Goal: Task Accomplishment & Management: Manage account settings

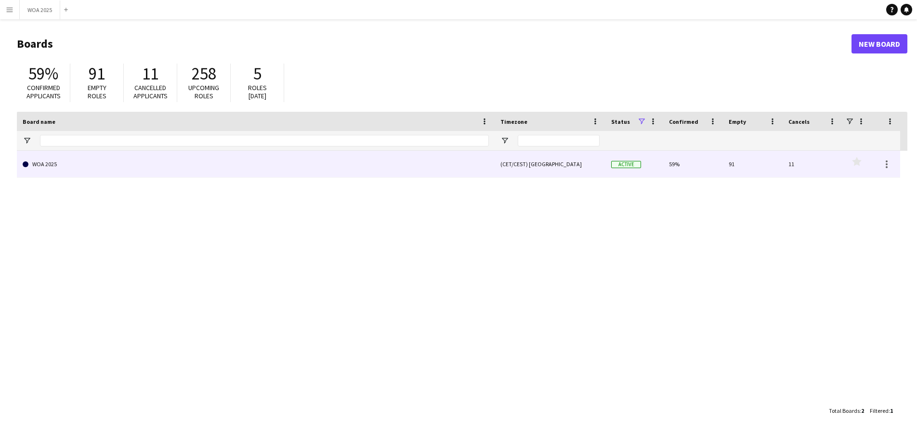
click at [396, 172] on link "WOA 2025" at bounding box center [256, 164] width 466 height 27
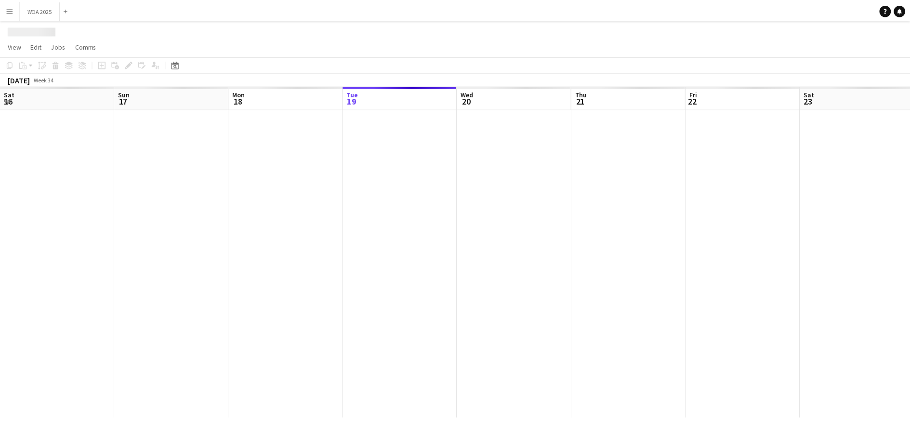
scroll to position [0, 230]
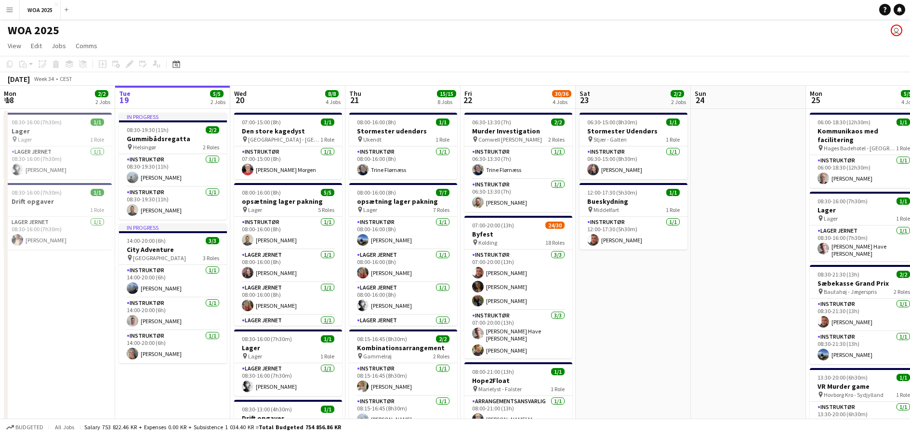
drag, startPoint x: 726, startPoint y: 207, endPoint x: 435, endPoint y: 189, distance: 290.9
drag, startPoint x: 431, startPoint y: 188, endPoint x: 220, endPoint y: 187, distance: 211.4
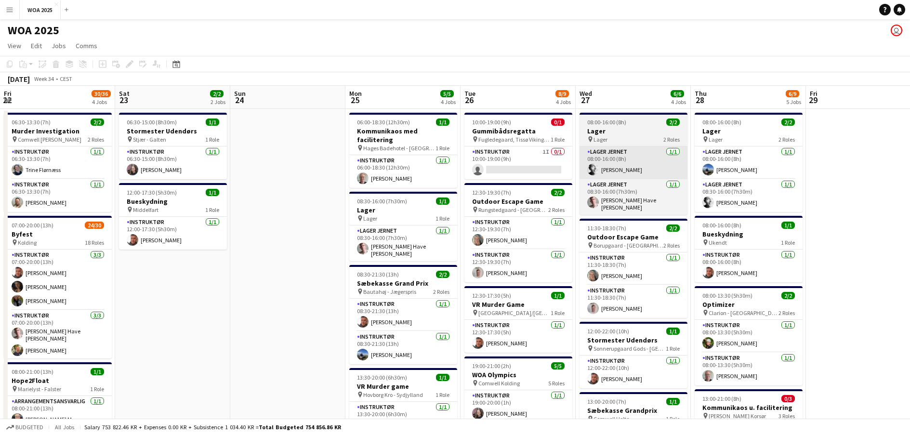
scroll to position [0, 353]
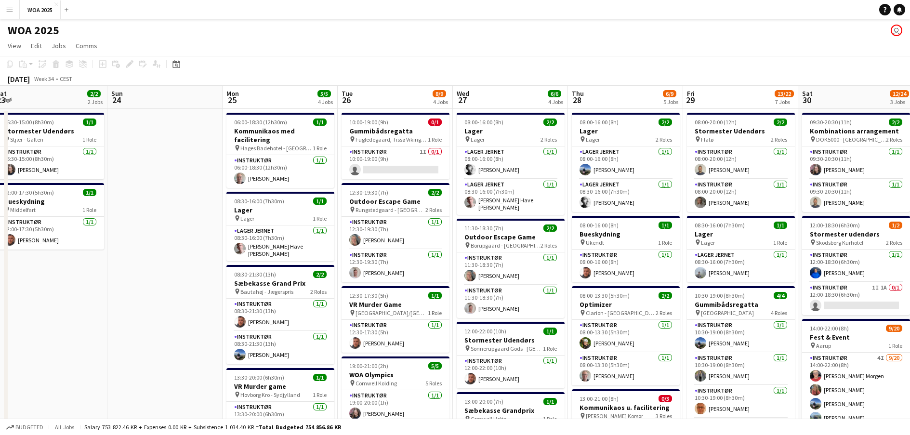
drag, startPoint x: 271, startPoint y: 162, endPoint x: 319, endPoint y: 167, distance: 48.4
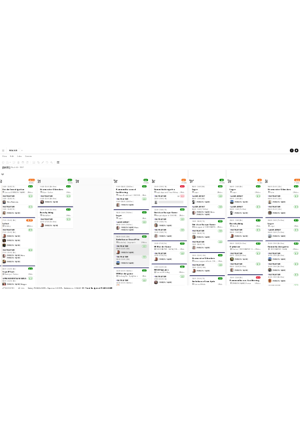
scroll to position [48, 0]
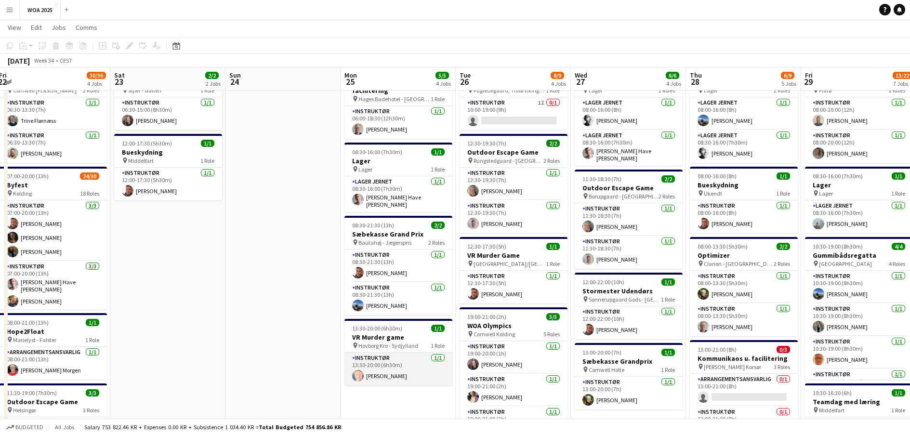
click at [418, 352] on app-card-role "Instruktør [DATE] 13:30-20:00 (6h30m) [PERSON_NAME]" at bounding box center [398, 368] width 108 height 33
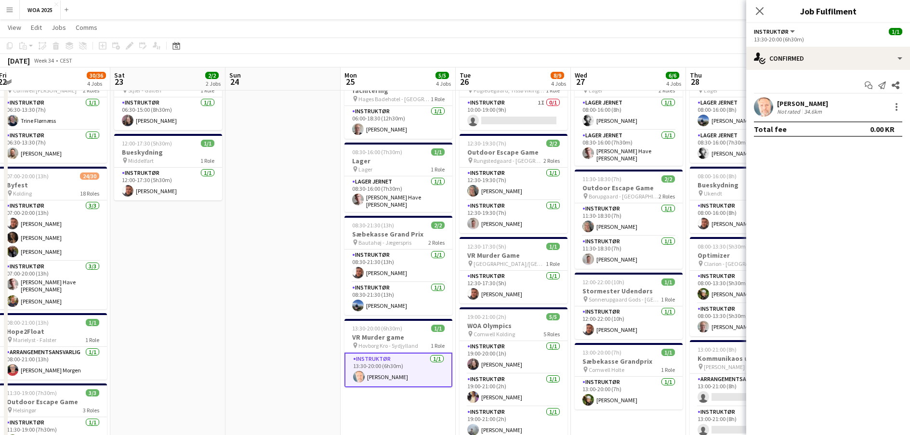
click at [804, 110] on div "34.6km" at bounding box center [813, 111] width 22 height 7
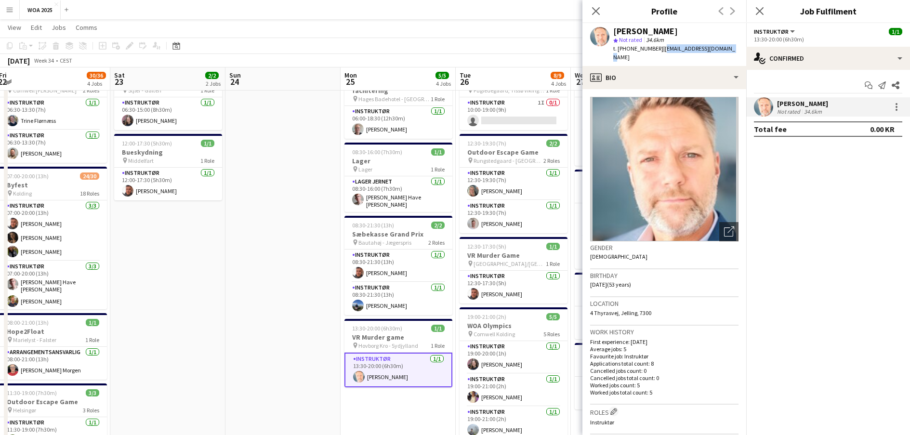
drag, startPoint x: 714, startPoint y: 49, endPoint x: 653, endPoint y: 53, distance: 60.8
click at [653, 53] on div "[PERSON_NAME] star Not rated 34.6km t. [PHONE_NUMBER] | [EMAIL_ADDRESS][DOMAIN_…" at bounding box center [664, 44] width 164 height 43
copy span "[EMAIL_ADDRESS][DOMAIN_NAME]"
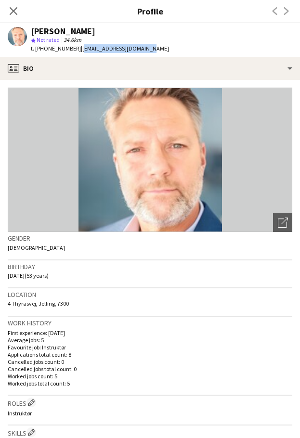
click at [14, 13] on icon "Close pop-in" at bounding box center [14, 11] width 8 height 8
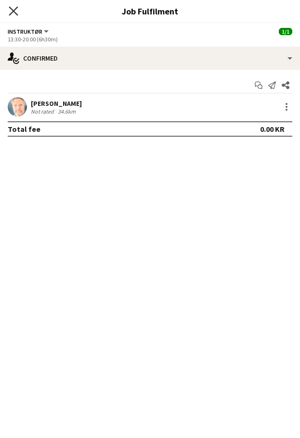
click at [14, 8] on icon "Close pop-in" at bounding box center [13, 10] width 9 height 9
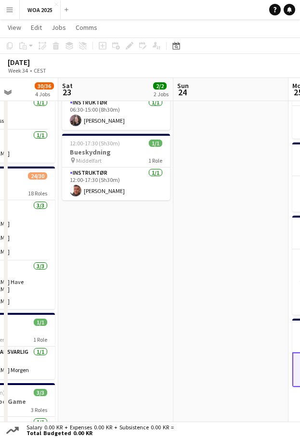
drag, startPoint x: 198, startPoint y: 261, endPoint x: 84, endPoint y: 266, distance: 113.7
click at [84, 266] on app-calendar-viewport "Tue 19 5/5 2 Jobs Wed 20 8/8 4 Jobs Thu 21 15/15 8 Jobs Fri 22 30/36 4 Jobs Sat…" at bounding box center [150, 412] width 300 height 846
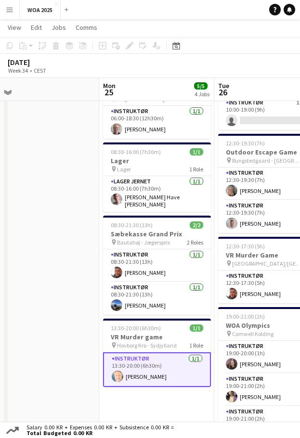
scroll to position [0, 357]
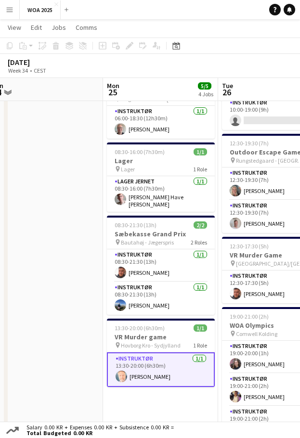
drag, startPoint x: 169, startPoint y: 248, endPoint x: 21, endPoint y: 263, distance: 148.7
click at [21, 263] on app-calendar-viewport "Thu 21 15/15 8 Jobs Fri 22 30/36 4 Jobs Sat 23 2/2 2 Jobs Sun 24 Mon 25 5/5 4 J…" at bounding box center [150, 412] width 300 height 846
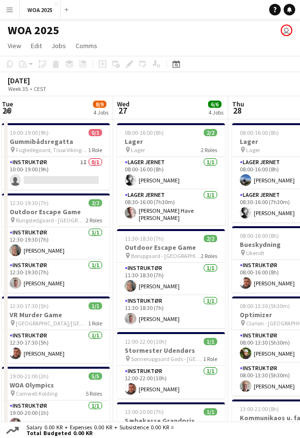
scroll to position [0, 356]
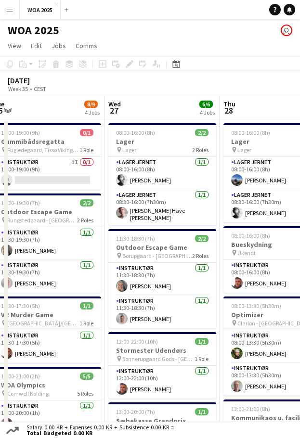
drag, startPoint x: 246, startPoint y: 255, endPoint x: 17, endPoint y: 274, distance: 229.5
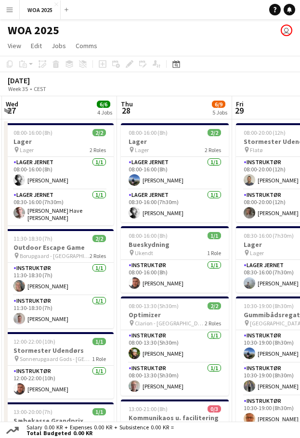
scroll to position [0, 349]
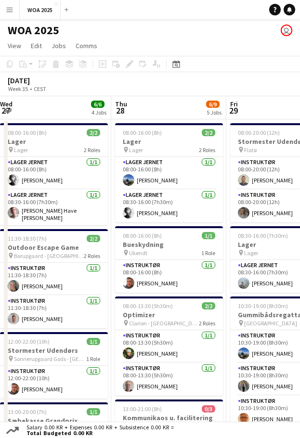
drag, startPoint x: 180, startPoint y: 245, endPoint x: 71, endPoint y: 243, distance: 108.4
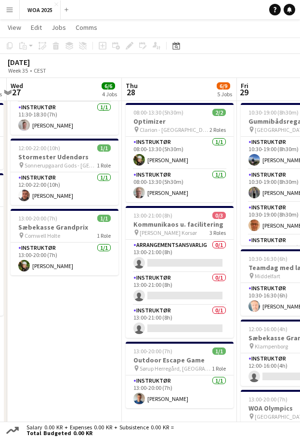
scroll to position [0, 339]
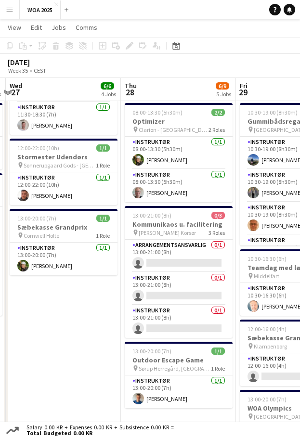
drag, startPoint x: 74, startPoint y: 322, endPoint x: 83, endPoint y: 305, distance: 19.4
click at [83, 305] on app-calendar-viewport "Sun 24 Mon 25 5/5 4 Jobs Tue 26 8/9 4 Jobs Wed 27 6/6 4 Jobs Thu 28 6/9 5 Jobs …" at bounding box center [150, 273] width 300 height 856
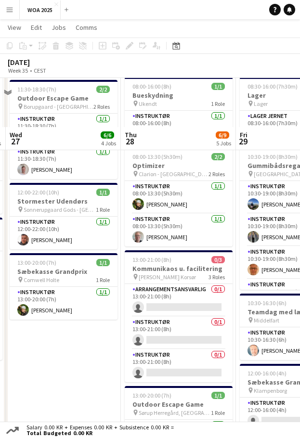
scroll to position [144, 0]
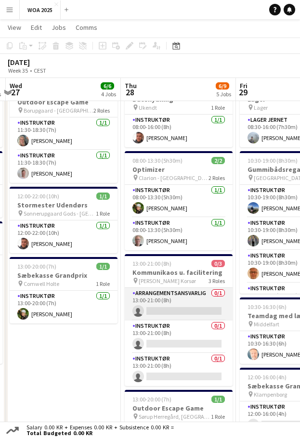
click at [181, 300] on app-card-role "Arrangementsansvarlig 0/1 13:00-21:00 (8h) single-neutral-actions" at bounding box center [179, 304] width 108 height 33
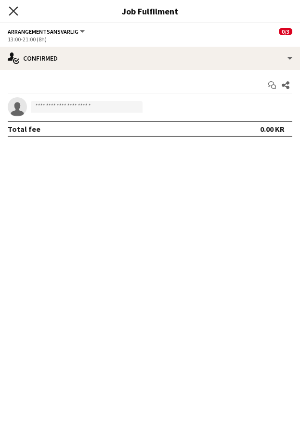
click at [12, 12] on icon "Close pop-in" at bounding box center [13, 10] width 9 height 9
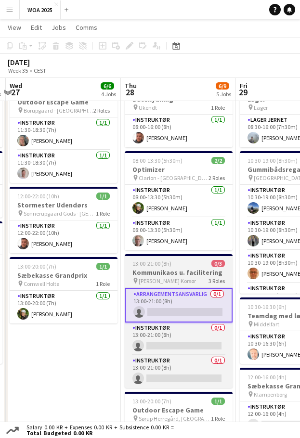
click at [162, 279] on span "[PERSON_NAME] Korsør" at bounding box center [167, 280] width 57 height 7
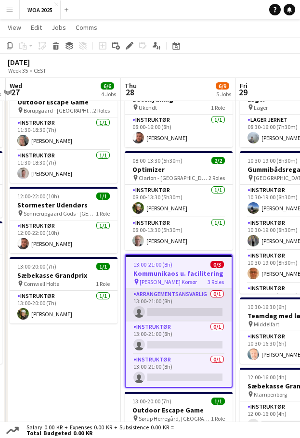
click at [169, 312] on app-card-role "Arrangementsansvarlig 0/1 13:00-21:00 (8h) single-neutral-actions" at bounding box center [179, 305] width 106 height 33
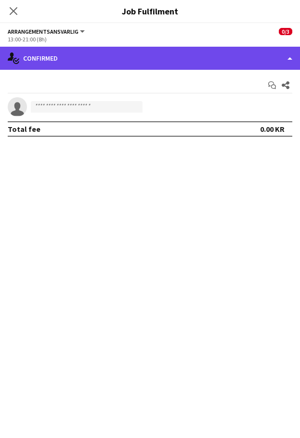
click at [143, 64] on div "single-neutral-actions-check-2 Confirmed" at bounding box center [150, 58] width 300 height 23
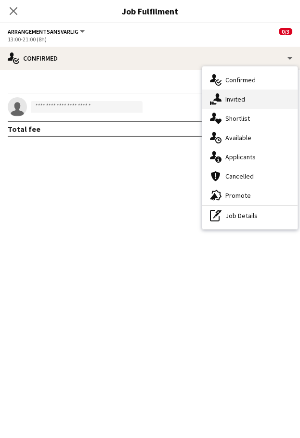
click at [238, 101] on div "single-neutral-actions-share-1 Invited" at bounding box center [249, 99] width 95 height 19
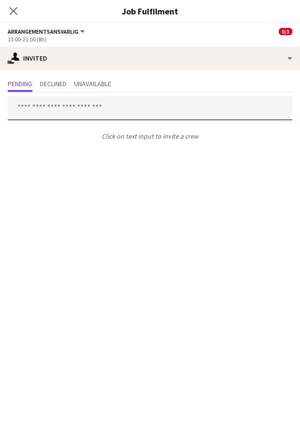
click at [52, 103] on input "text" at bounding box center [150, 108] width 285 height 24
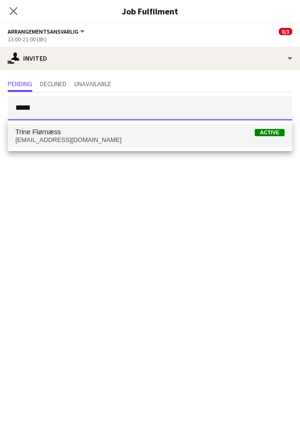
type input "*****"
click at [69, 130] on span "[PERSON_NAME] Active" at bounding box center [149, 132] width 269 height 8
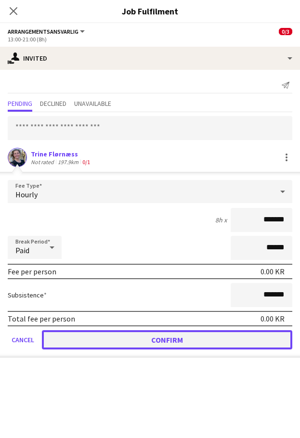
click at [175, 341] on button "Confirm" at bounding box center [167, 339] width 250 height 19
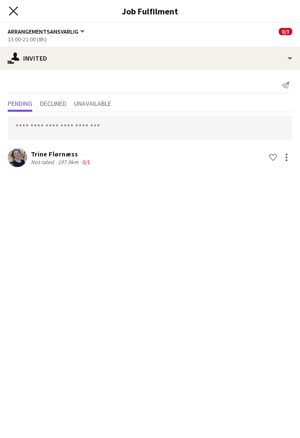
click at [15, 8] on icon "Close pop-in" at bounding box center [13, 10] width 9 height 9
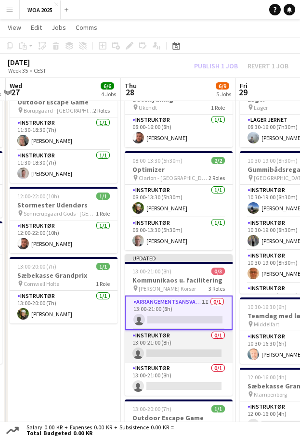
click at [179, 343] on app-card-role "Instruktør 0/1 13:00-21:00 (8h) single-neutral-actions" at bounding box center [179, 346] width 108 height 33
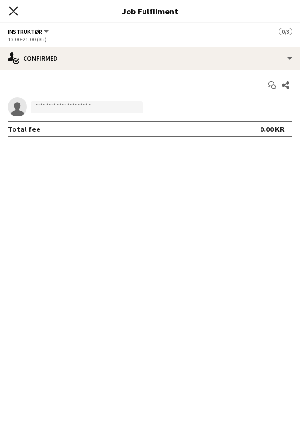
click at [17, 13] on icon "Close pop-in" at bounding box center [13, 10] width 9 height 9
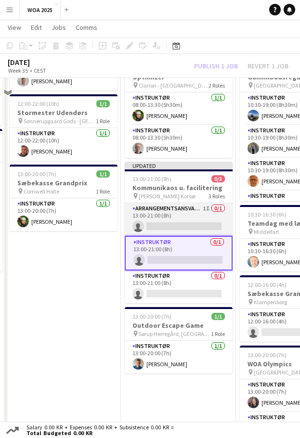
scroll to position [241, 0]
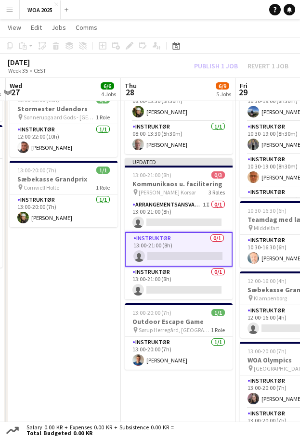
click at [171, 245] on app-card-role "Instruktør 0/1 13:00-21:00 (8h) single-neutral-actions" at bounding box center [179, 249] width 108 height 35
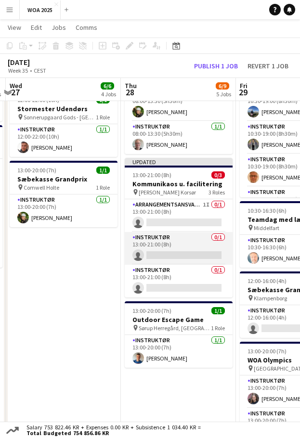
click at [174, 247] on app-card-role "Instruktør 0/1 13:00-21:00 (8h) single-neutral-actions" at bounding box center [179, 248] width 108 height 33
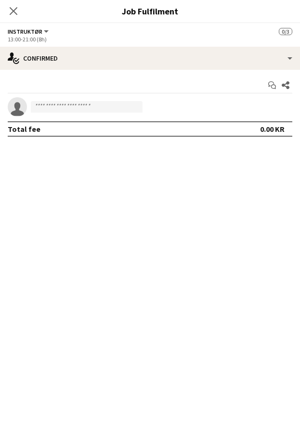
drag, startPoint x: 13, startPoint y: 13, endPoint x: 53, endPoint y: 115, distance: 109.6
click at [13, 13] on icon "Close pop-in" at bounding box center [14, 11] width 8 height 8
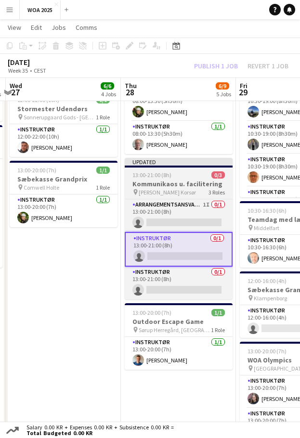
click at [171, 184] on h3 "Kommunikaos u. facilitering" at bounding box center [179, 184] width 108 height 9
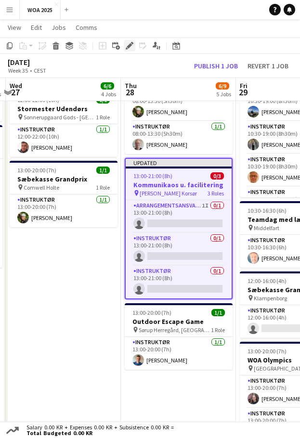
click at [127, 45] on icon "Edit" at bounding box center [130, 46] width 8 height 8
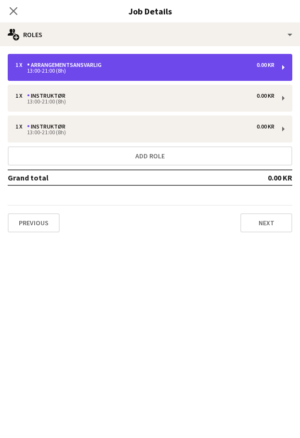
click at [96, 63] on div "Arrangementsansvarlig" at bounding box center [66, 65] width 78 height 7
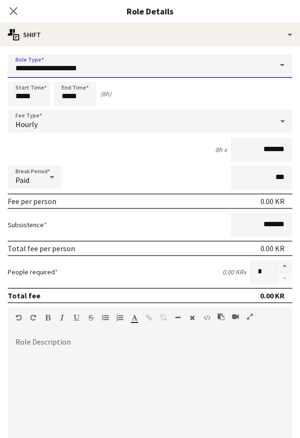
click at [99, 69] on input "**********" at bounding box center [150, 66] width 285 height 24
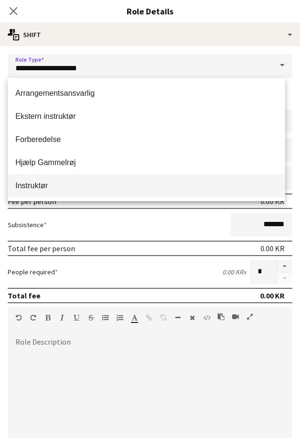
click at [37, 187] on span "Instruktør" at bounding box center [146, 185] width 262 height 9
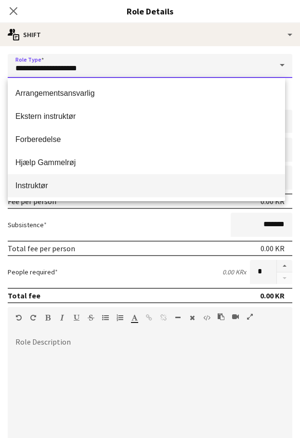
type input "**********"
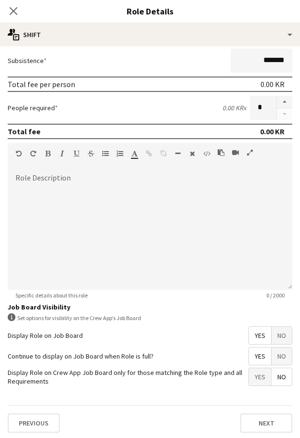
scroll to position [167, 0]
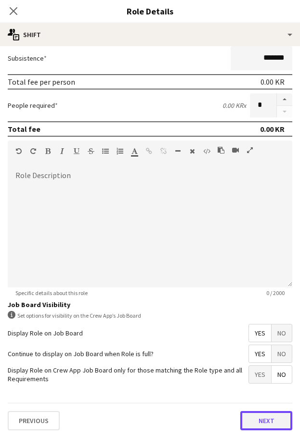
click at [250, 419] on button "Next" at bounding box center [266, 420] width 52 height 19
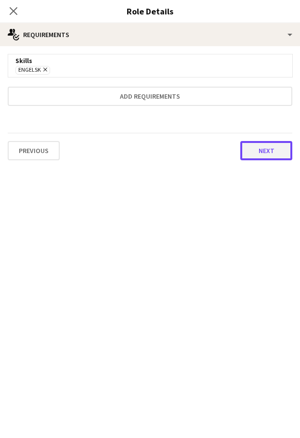
click at [260, 144] on button "Next" at bounding box center [266, 150] width 52 height 19
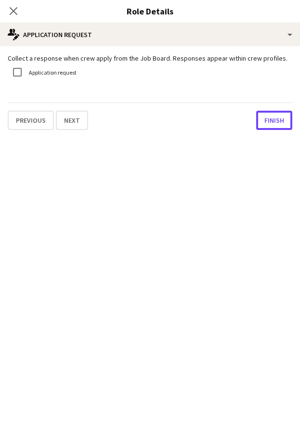
click at [266, 127] on button "Finish" at bounding box center [274, 120] width 36 height 19
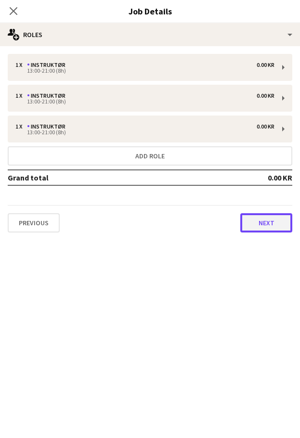
click at [249, 226] on button "Next" at bounding box center [266, 222] width 52 height 19
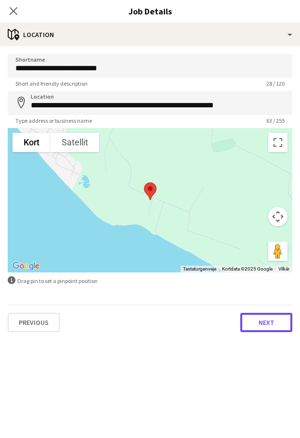
click at [268, 329] on button "Next" at bounding box center [266, 322] width 52 height 19
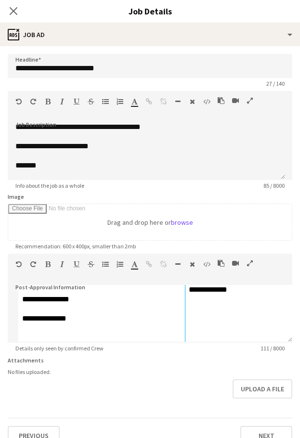
scroll to position [15, 0]
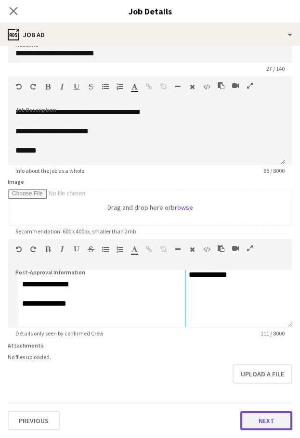
click at [245, 422] on button "Next" at bounding box center [266, 420] width 52 height 19
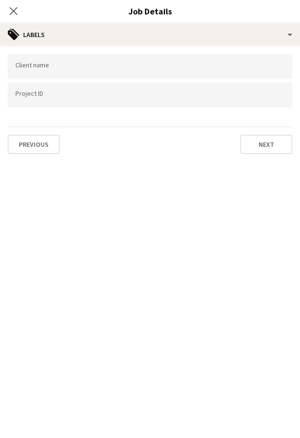
scroll to position [0, 0]
click at [253, 144] on button "Next" at bounding box center [266, 144] width 52 height 19
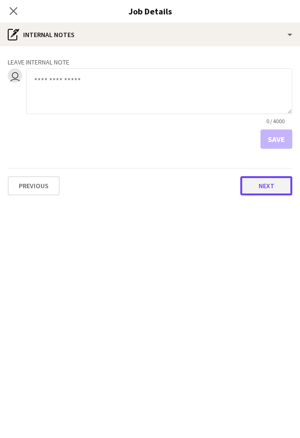
click at [260, 185] on button "Next" at bounding box center [266, 185] width 52 height 19
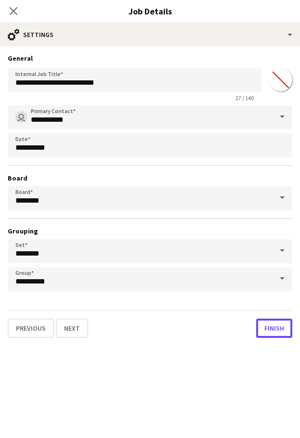
click at [270, 331] on button "Finish" at bounding box center [274, 328] width 36 height 19
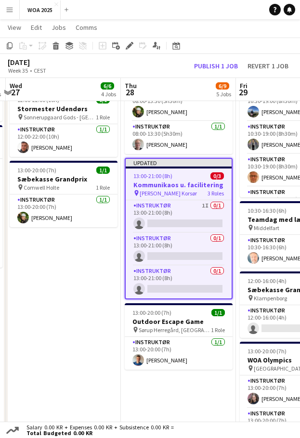
click at [175, 190] on span "[PERSON_NAME] Korsør" at bounding box center [168, 193] width 57 height 7
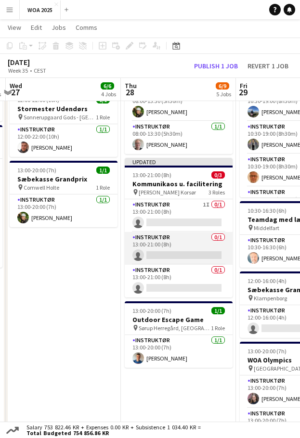
click at [181, 238] on app-card-role "Instruktør 0/1 13:00-21:00 (8h) single-neutral-actions" at bounding box center [179, 248] width 108 height 33
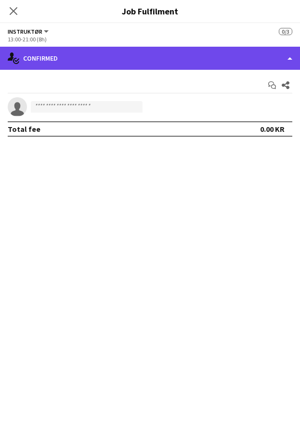
click at [129, 54] on div "single-neutral-actions-check-2 Confirmed" at bounding box center [150, 58] width 300 height 23
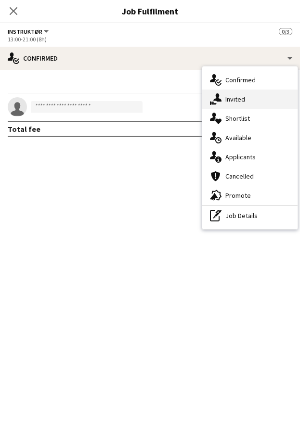
click at [240, 101] on div "single-neutral-actions-share-1 Invited" at bounding box center [249, 99] width 95 height 19
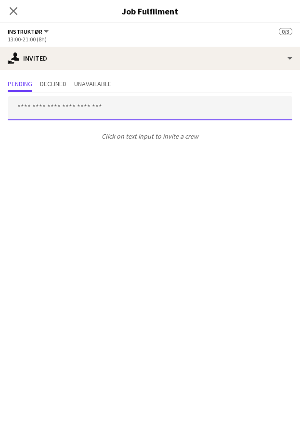
click at [65, 110] on input "text" at bounding box center [150, 108] width 285 height 24
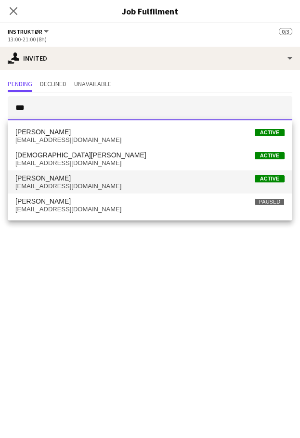
type input "***"
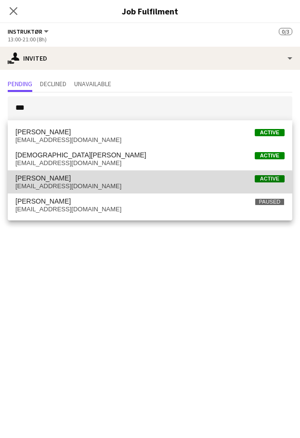
click at [95, 186] on span "[EMAIL_ADDRESS][DOMAIN_NAME]" at bounding box center [149, 187] width 269 height 8
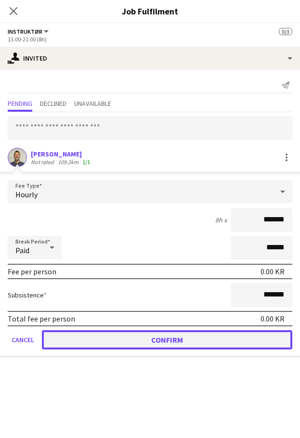
click at [170, 332] on button "Confirm" at bounding box center [167, 339] width 250 height 19
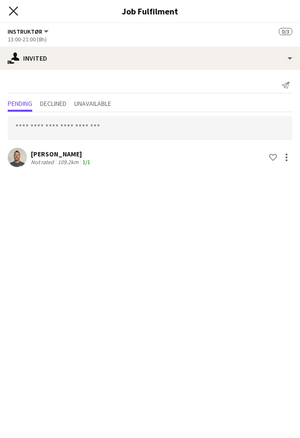
click at [12, 11] on icon "Close pop-in" at bounding box center [13, 10] width 9 height 9
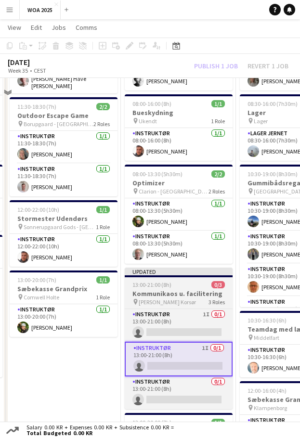
scroll to position [144, 0]
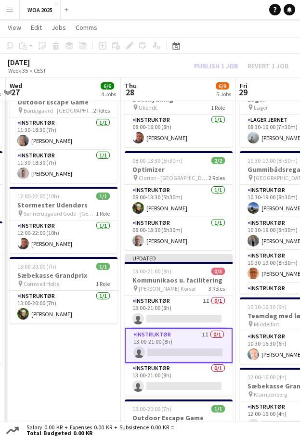
click at [213, 66] on div "Publish 1 job Revert 1 job" at bounding box center [241, 66] width 117 height 11
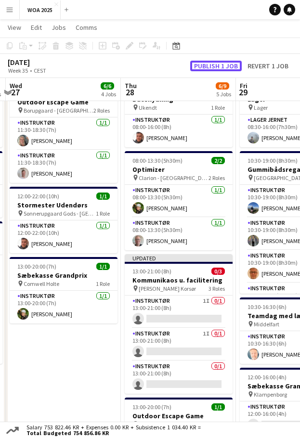
click at [213, 66] on button "Publish 1 job" at bounding box center [216, 66] width 52 height 11
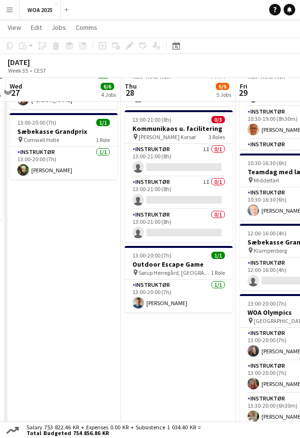
scroll to position [289, 0]
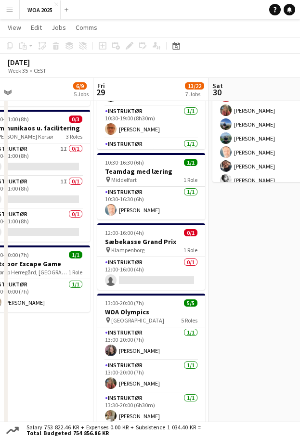
drag, startPoint x: 181, startPoint y: 245, endPoint x: 103, endPoint y: 264, distance: 79.9
click at [95, 262] on app-calendar-viewport "Mon 25 5/5 4 Jobs Tue 26 8/9 4 Jobs Wed 27 6/6 4 Jobs Thu 28 6/9 5 Jobs Fri 29 …" at bounding box center [150, 177] width 300 height 856
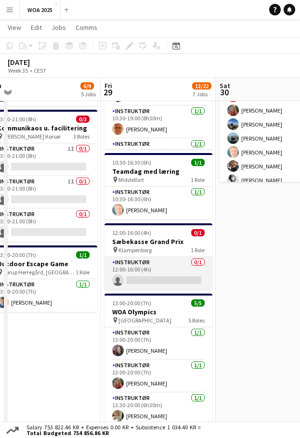
click at [162, 272] on app-card-role "Instruktør 0/1 12:00-16:00 (4h) single-neutral-actions" at bounding box center [158, 273] width 108 height 33
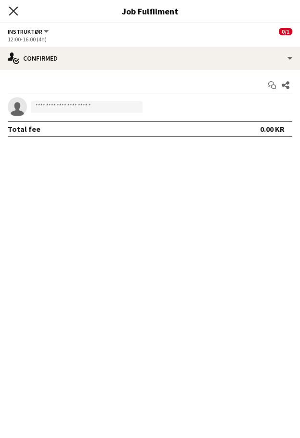
click at [11, 13] on icon "Close pop-in" at bounding box center [13, 10] width 9 height 9
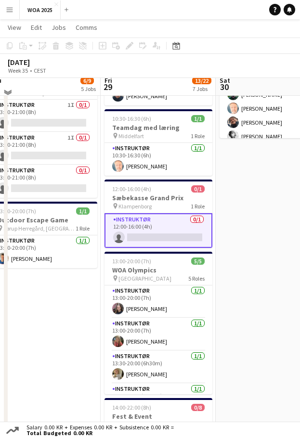
scroll to position [327, 0]
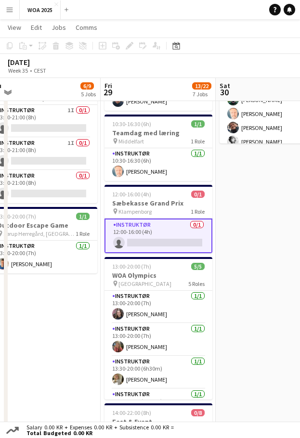
click at [172, 239] on app-card-role "Instruktør 0/1 12:00-16:00 (4h) single-neutral-actions" at bounding box center [158, 236] width 108 height 35
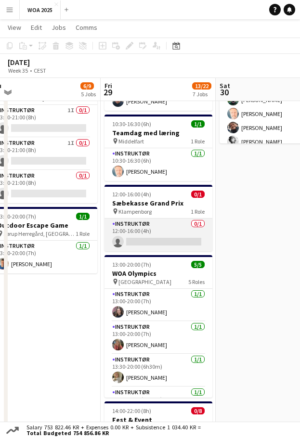
click at [170, 235] on app-card-role "Instruktør 0/1 12:00-16:00 (4h) single-neutral-actions" at bounding box center [158, 235] width 108 height 33
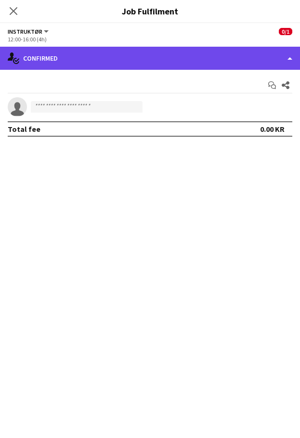
click at [58, 51] on div "single-neutral-actions-check-2 Confirmed" at bounding box center [150, 58] width 300 height 23
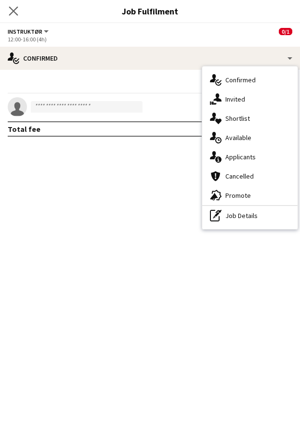
click at [16, 16] on app-icon "Close pop-in" at bounding box center [14, 11] width 14 height 14
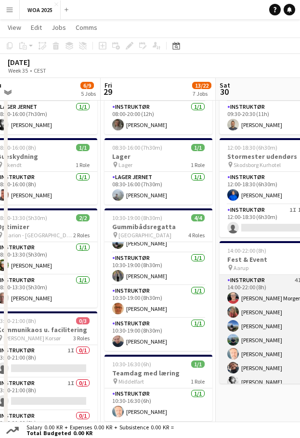
scroll to position [87, 0]
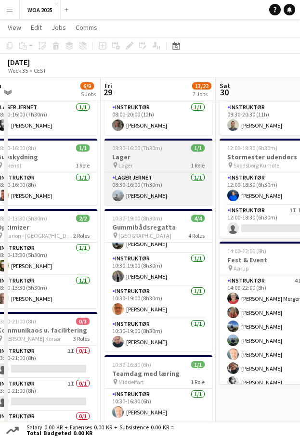
click at [150, 160] on h3 "Lager" at bounding box center [158, 157] width 108 height 9
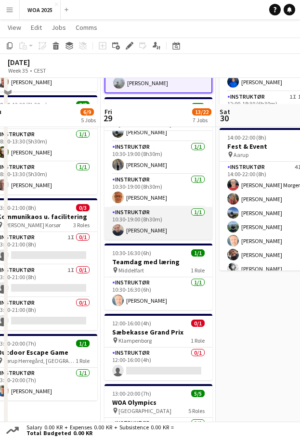
scroll to position [231, 0]
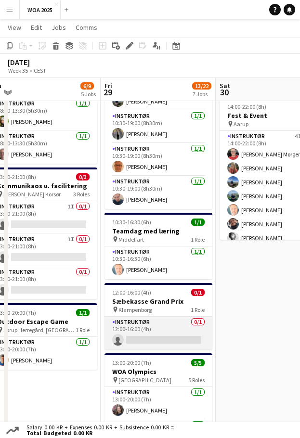
click at [135, 340] on app-card-role "Instruktør 0/1 12:00-16:00 (4h) single-neutral-actions" at bounding box center [158, 333] width 108 height 33
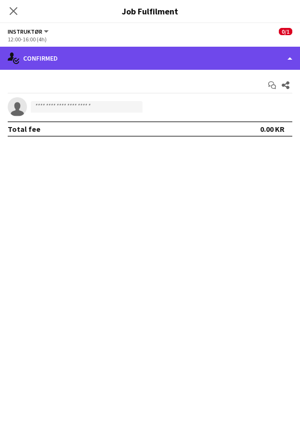
click at [108, 58] on div "single-neutral-actions-check-2 Confirmed" at bounding box center [150, 58] width 300 height 23
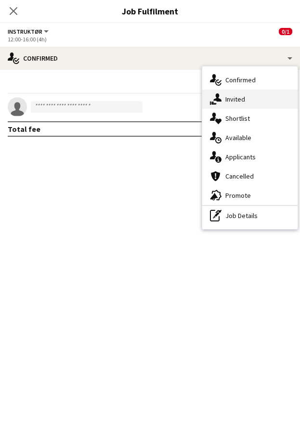
click at [240, 99] on div "single-neutral-actions-share-1 Invited" at bounding box center [249, 99] width 95 height 19
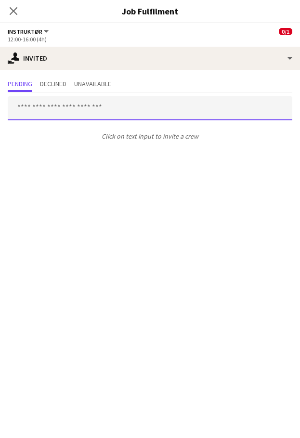
click at [73, 114] on input "text" at bounding box center [150, 108] width 285 height 24
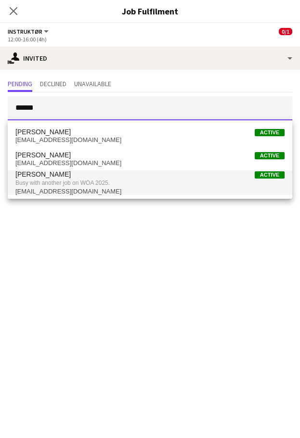
type input "******"
click at [86, 178] on span "[PERSON_NAME] Active" at bounding box center [149, 174] width 269 height 8
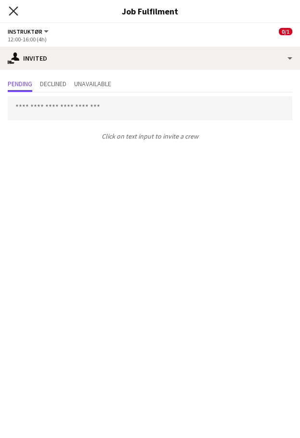
click at [11, 7] on icon "Close pop-in" at bounding box center [13, 10] width 9 height 9
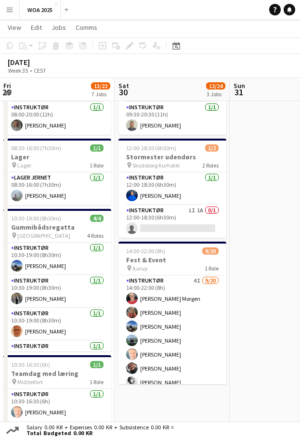
scroll to position [0, 347]
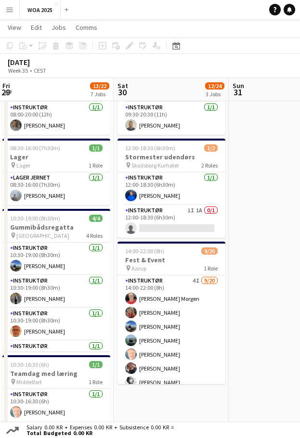
drag, startPoint x: 214, startPoint y: 267, endPoint x: 112, endPoint y: 282, distance: 103.2
click at [112, 282] on app-calendar-viewport "Tue 26 8/9 4 Jobs Wed 27 6/6 4 Jobs Thu 28 6/9 5 Jobs Fri 29 13/22 7 Jobs Sat 3…" at bounding box center [150, 379] width 300 height 856
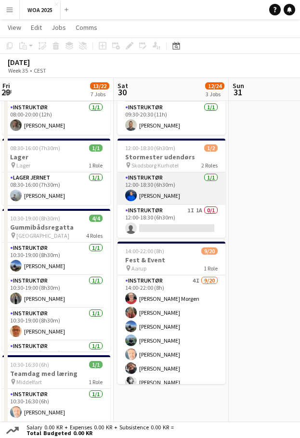
click at [172, 192] on app-card-role "Instruktør [DATE] 12:00-18:30 (6h30m) [PERSON_NAME]" at bounding box center [171, 188] width 108 height 33
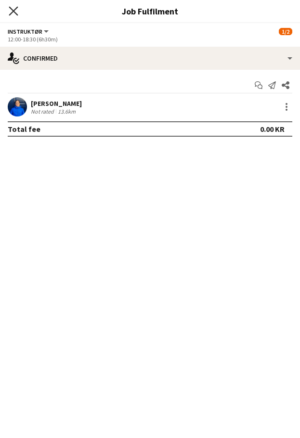
click at [14, 7] on icon "Close pop-in" at bounding box center [13, 10] width 9 height 9
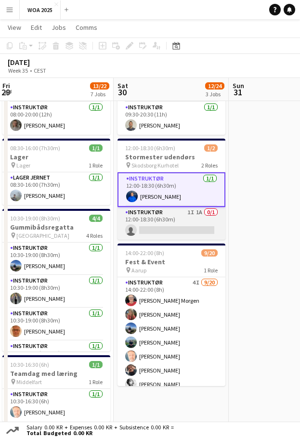
click at [157, 235] on app-card-role "Instruktør 1I 1A 0/1 12:00-18:30 (6h30m) single-neutral-actions" at bounding box center [171, 223] width 108 height 33
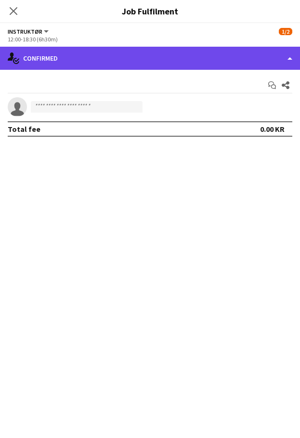
click at [108, 66] on div "single-neutral-actions-check-2 Confirmed" at bounding box center [150, 58] width 300 height 23
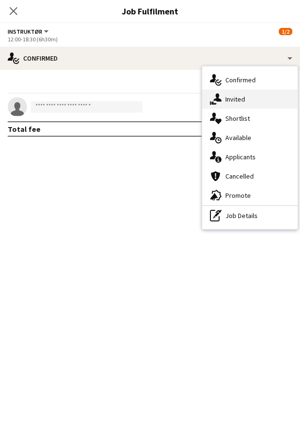
click at [238, 102] on div "single-neutral-actions-share-1 Invited" at bounding box center [249, 99] width 95 height 19
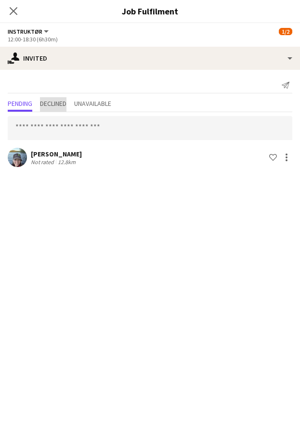
click at [54, 108] on span "Declined" at bounding box center [53, 104] width 26 height 14
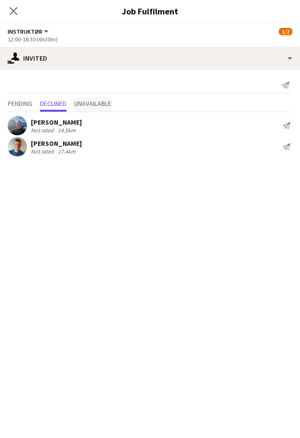
click at [100, 100] on span "Unavailable" at bounding box center [92, 103] width 37 height 7
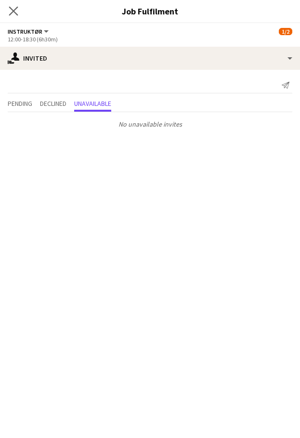
click at [13, 6] on app-icon "Close pop-in" at bounding box center [14, 11] width 14 height 14
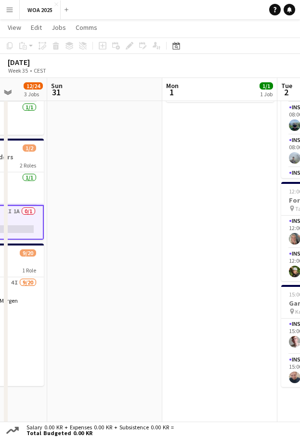
drag, startPoint x: 247, startPoint y: 143, endPoint x: 44, endPoint y: 181, distance: 205.8
click at [44, 181] on app-calendar-viewport "Wed 27 6/6 4 Jobs Thu 28 6/9 5 Jobs Fri 29 13/22 7 Jobs Sat 30 12/24 3 Jobs Sun…" at bounding box center [150, 379] width 300 height 856
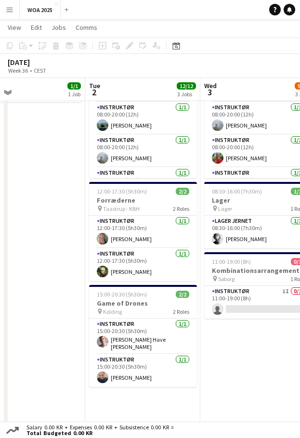
scroll to position [0, 376]
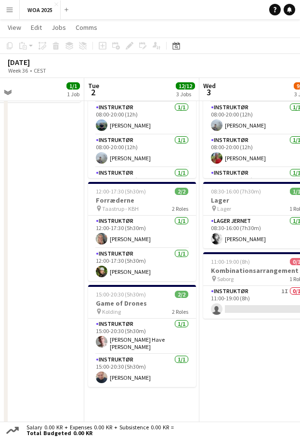
drag, startPoint x: 208, startPoint y: 184, endPoint x: 35, endPoint y: 213, distance: 174.9
click at [35, 213] on app-calendar-viewport "Fri 29 13/22 7 Jobs Sat 30 12/24 3 Jobs Sun 31 Mon 1 1/1 1 Job Tue 2 12/12 3 Jo…" at bounding box center [150, 379] width 300 height 856
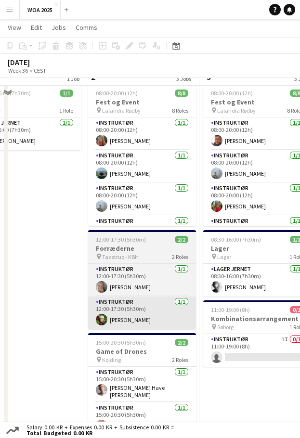
scroll to position [0, 0]
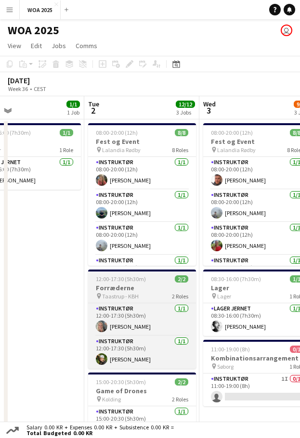
click at [146, 293] on div "pin Taastrup - KBH 2 Roles" at bounding box center [142, 296] width 108 height 8
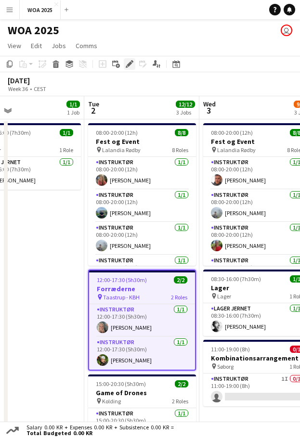
click at [132, 65] on icon "Edit" at bounding box center [130, 64] width 8 height 8
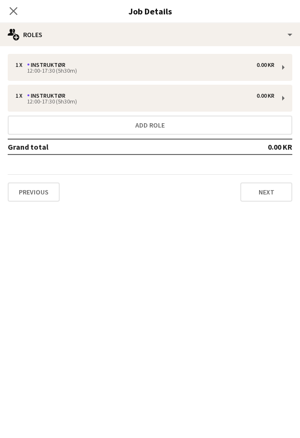
drag, startPoint x: 12, startPoint y: 7, endPoint x: 71, endPoint y: 136, distance: 141.8
click at [13, 8] on icon "Close pop-in" at bounding box center [14, 11] width 8 height 8
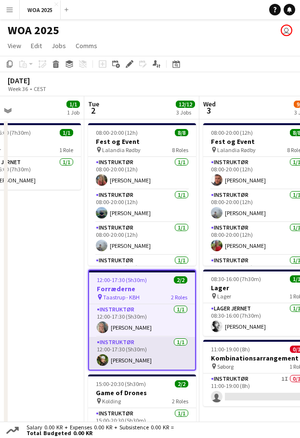
click at [143, 358] on app-card-role "Instruktør [DATE] 12:00-17:30 (5h30m) [PERSON_NAME]" at bounding box center [142, 353] width 106 height 33
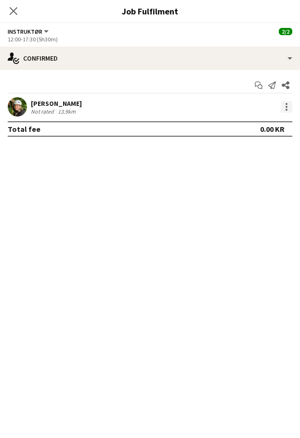
click at [290, 104] on div at bounding box center [287, 107] width 12 height 12
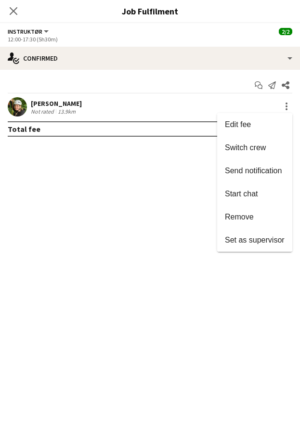
drag, startPoint x: 258, startPoint y: 241, endPoint x: 259, endPoint y: 235, distance: 6.8
click at [258, 240] on span "Set as supervisor" at bounding box center [255, 240] width 60 height 8
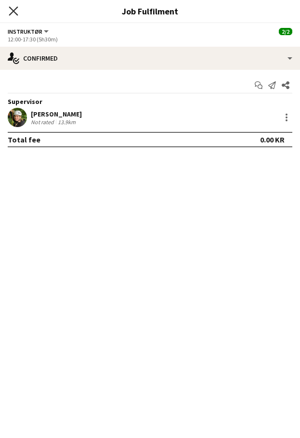
click at [15, 12] on icon at bounding box center [13, 10] width 9 height 9
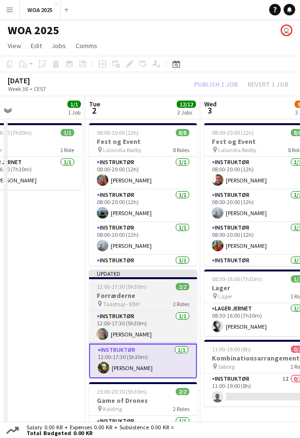
click at [154, 294] on h3 "Forræderne" at bounding box center [143, 295] width 108 height 9
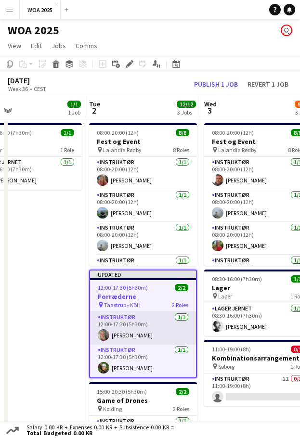
click at [152, 323] on app-card-role "Instruktør [DATE] 12:00-17:30 (5h30m) [PERSON_NAME]" at bounding box center [143, 328] width 106 height 33
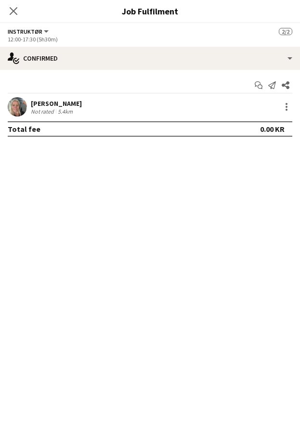
scroll to position [0, 375]
click at [261, 84] on app-icon "Start chat" at bounding box center [258, 84] width 13 height 13
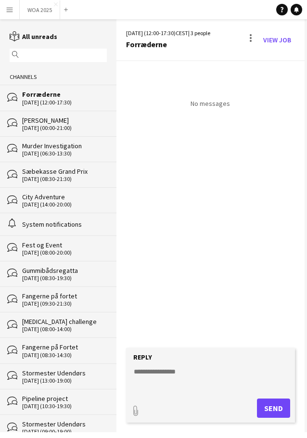
click at [188, 399] on div "paperclip Send" at bounding box center [210, 408] width 159 height 19
click at [197, 373] on textarea at bounding box center [212, 379] width 159 height 25
type textarea "*"
drag, startPoint x: 267, startPoint y: 405, endPoint x: 252, endPoint y: 329, distance: 77.0
click at [267, 405] on button "Send" at bounding box center [273, 408] width 33 height 19
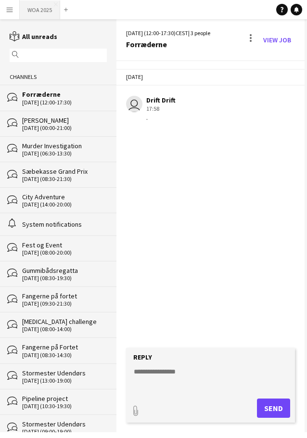
click at [33, 9] on button "WOA 2025 Close" at bounding box center [40, 9] width 40 height 19
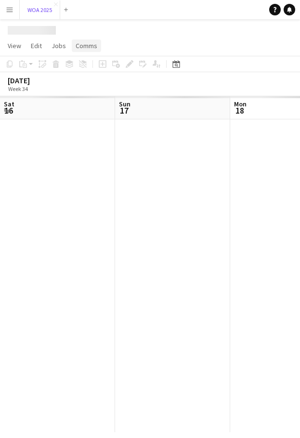
scroll to position [0, 230]
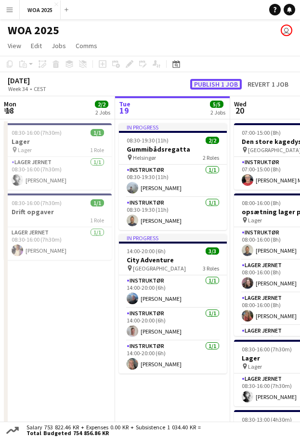
click at [216, 86] on button "Publish 1 job" at bounding box center [216, 84] width 52 height 11
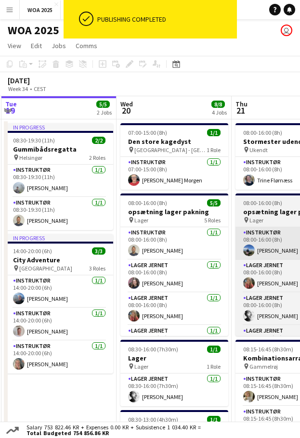
drag, startPoint x: 239, startPoint y: 227, endPoint x: 165, endPoint y: 242, distance: 75.6
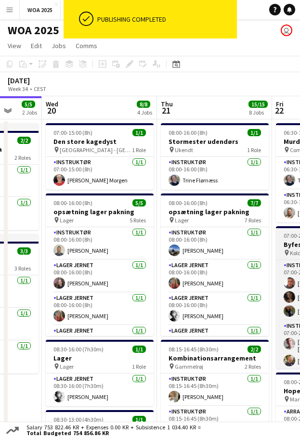
drag, startPoint x: 213, startPoint y: 227, endPoint x: 202, endPoint y: 234, distance: 12.7
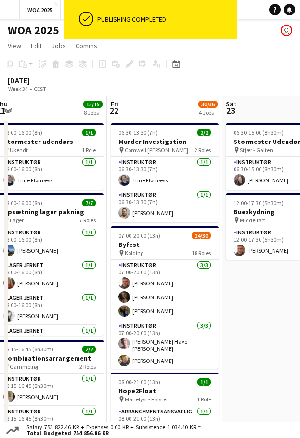
drag, startPoint x: 117, startPoint y: 258, endPoint x: 79, endPoint y: 269, distance: 39.3
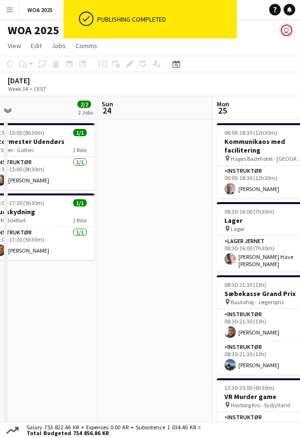
drag, startPoint x: 81, startPoint y: 266, endPoint x: 146, endPoint y: 252, distance: 66.6
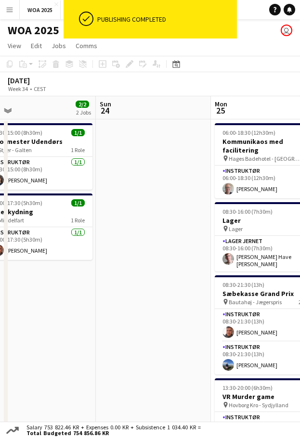
drag, startPoint x: 42, startPoint y: 273, endPoint x: 180, endPoint y: 245, distance: 140.6
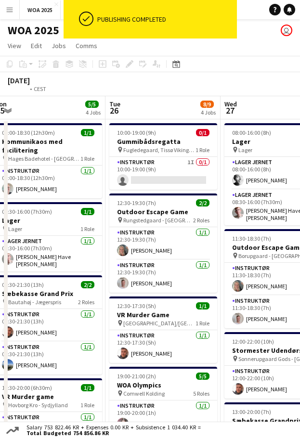
drag, startPoint x: 62, startPoint y: 263, endPoint x: 51, endPoint y: 264, distance: 11.6
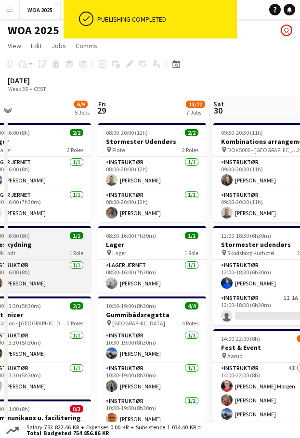
drag, startPoint x: 37, startPoint y: 256, endPoint x: 109, endPoint y: 247, distance: 73.2
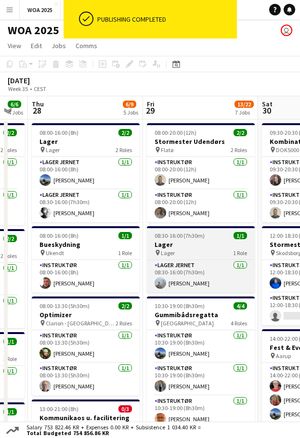
drag, startPoint x: 172, startPoint y: 237, endPoint x: 43, endPoint y: 256, distance: 130.4
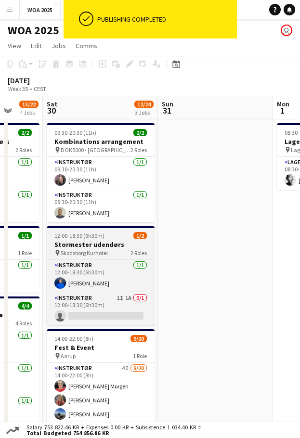
drag, startPoint x: 125, startPoint y: 248, endPoint x: 71, endPoint y: 256, distance: 55.0
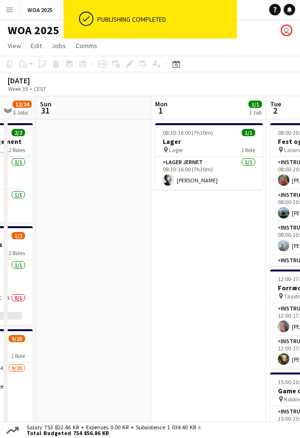
drag, startPoint x: 157, startPoint y: 240, endPoint x: 71, endPoint y: 253, distance: 86.2
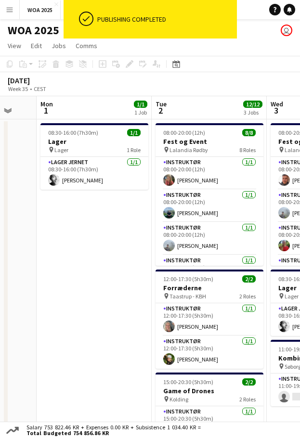
drag, startPoint x: 140, startPoint y: 248, endPoint x: 42, endPoint y: 254, distance: 98.4
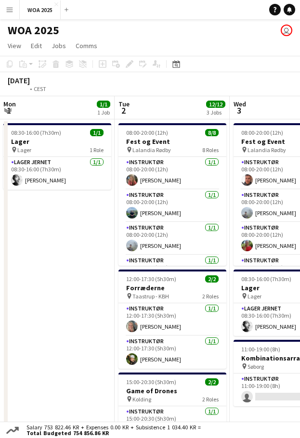
drag, startPoint x: 122, startPoint y: 254, endPoint x: 92, endPoint y: 261, distance: 30.6
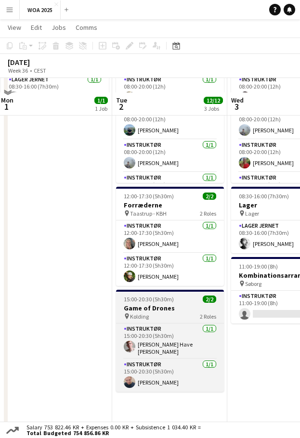
scroll to position [96, 0]
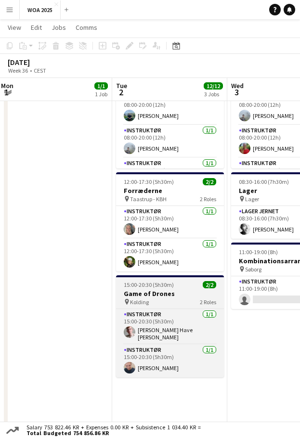
click at [181, 298] on h3 "Game of Drones" at bounding box center [170, 293] width 108 height 9
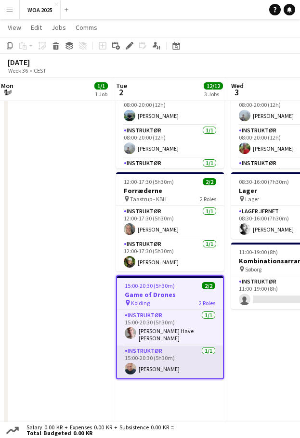
click at [176, 350] on app-card-role "Instruktør [DATE] 15:00-20:30 (5h30m) [PERSON_NAME]" at bounding box center [170, 362] width 106 height 33
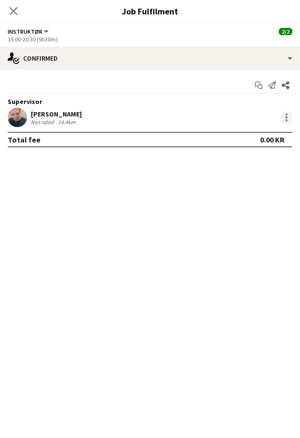
click at [287, 115] on div at bounding box center [287, 115] width 2 height 2
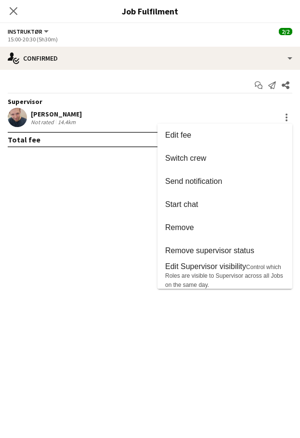
click at [257, 86] on div at bounding box center [150, 219] width 300 height 438
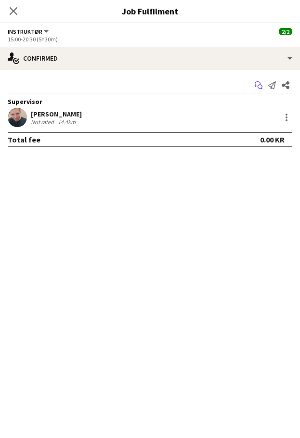
click at [260, 87] on icon "Start chat" at bounding box center [259, 85] width 8 height 8
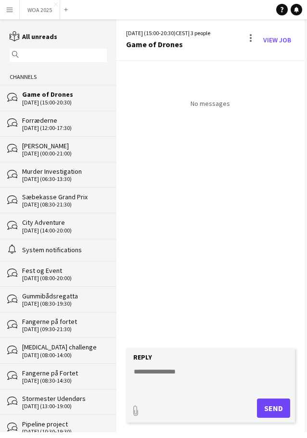
click at [176, 391] on textarea at bounding box center [212, 379] width 159 height 25
type textarea "*"
drag, startPoint x: 272, startPoint y: 401, endPoint x: 262, endPoint y: 367, distance: 35.1
click at [272, 402] on button "Send" at bounding box center [273, 408] width 33 height 19
click at [38, 14] on button "WOA 2025 Close" at bounding box center [40, 9] width 40 height 19
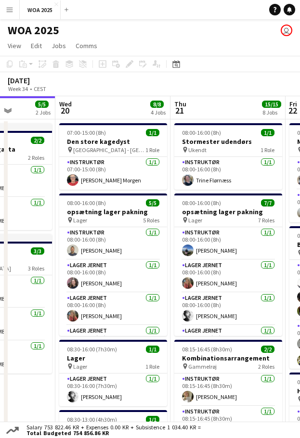
drag, startPoint x: 152, startPoint y: 195, endPoint x: 93, endPoint y: 214, distance: 62.0
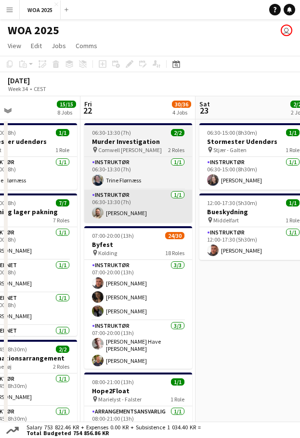
drag, startPoint x: 187, startPoint y: 195, endPoint x: 95, endPoint y: 214, distance: 94.3
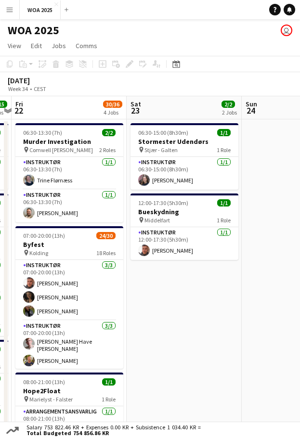
drag, startPoint x: 168, startPoint y: 215, endPoint x: 101, endPoint y: 225, distance: 67.7
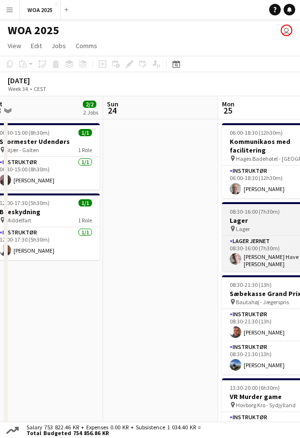
drag, startPoint x: 153, startPoint y: 218, endPoint x: 110, endPoint y: 224, distance: 43.7
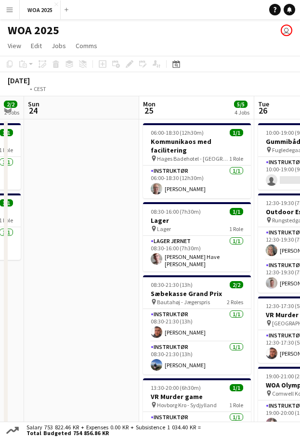
drag, startPoint x: 170, startPoint y: 201, endPoint x: 127, endPoint y: 195, distance: 43.3
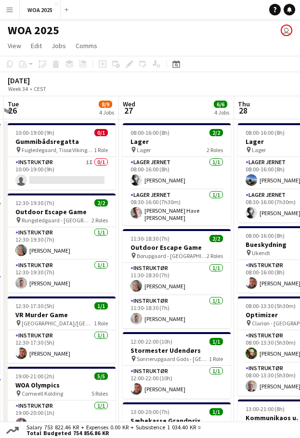
drag, startPoint x: 129, startPoint y: 196, endPoint x: 26, endPoint y: 219, distance: 105.0
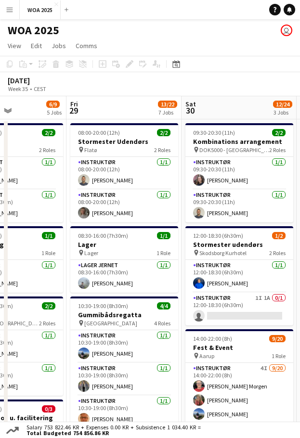
drag, startPoint x: 140, startPoint y: 204, endPoint x: 53, endPoint y: 216, distance: 87.4
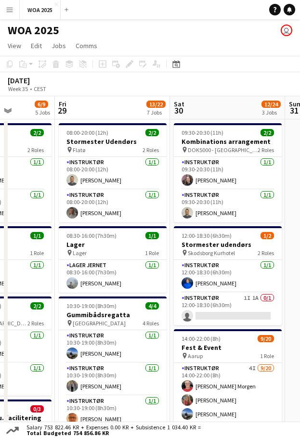
drag, startPoint x: 132, startPoint y: 207, endPoint x: 3, endPoint y: 217, distance: 129.5
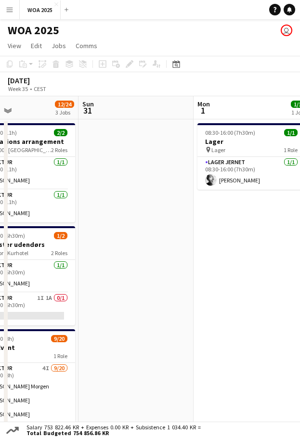
drag, startPoint x: 129, startPoint y: 204, endPoint x: 115, endPoint y: 207, distance: 14.2
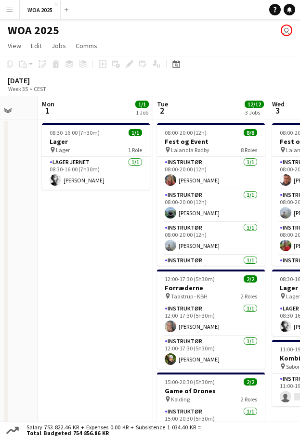
drag, startPoint x: 150, startPoint y: 205, endPoint x: 59, endPoint y: 225, distance: 93.2
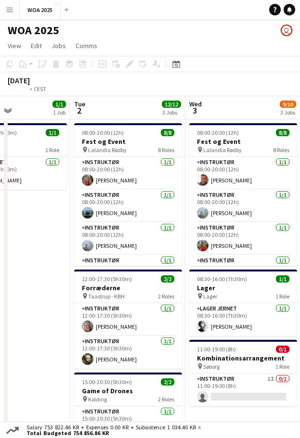
drag, startPoint x: 141, startPoint y: 222, endPoint x: 83, endPoint y: 229, distance: 57.8
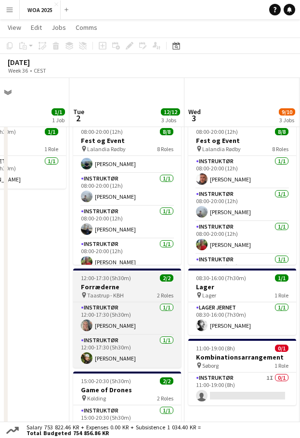
scroll to position [96, 0]
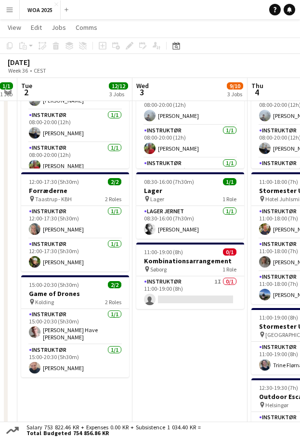
drag, startPoint x: 248, startPoint y: 349, endPoint x: 188, endPoint y: 353, distance: 59.4
click at [188, 353] on app-calendar-viewport "Sat 30 12/24 3 Jobs Sun 31 Mon 1 1/1 1 Job Tue 2 12/12 3 Jobs Wed 3 9/10 3 Jobs…" at bounding box center [150, 369] width 300 height 856
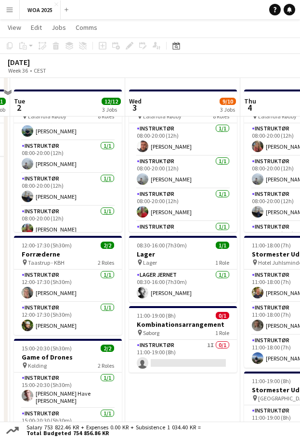
scroll to position [48, 0]
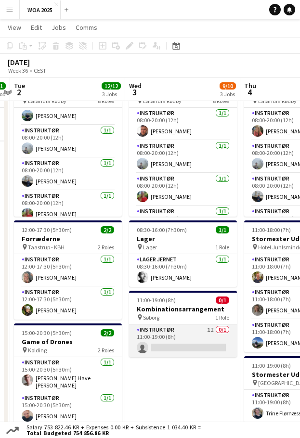
click at [206, 334] on app-card-role "Instruktør 1I 0/1 11:00-19:00 (8h) single-neutral-actions" at bounding box center [183, 341] width 108 height 33
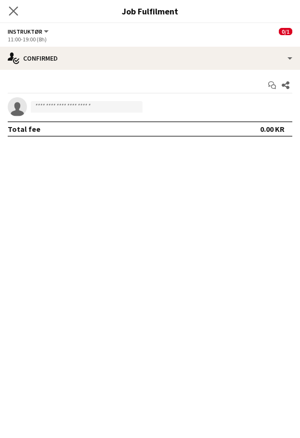
click at [9, 8] on icon "Close pop-in" at bounding box center [13, 10] width 9 height 9
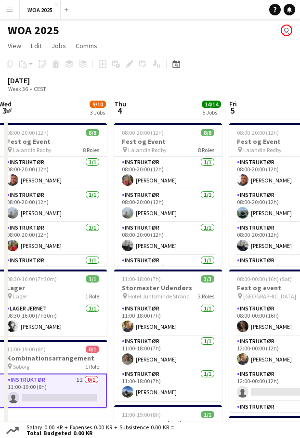
scroll to position [0, 352]
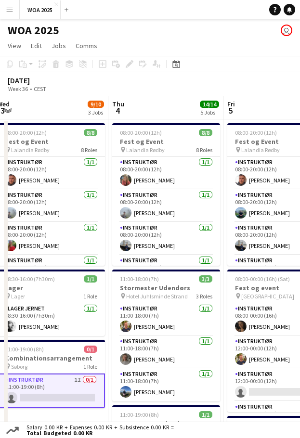
drag, startPoint x: 209, startPoint y: 276, endPoint x: 84, endPoint y: 277, distance: 124.7
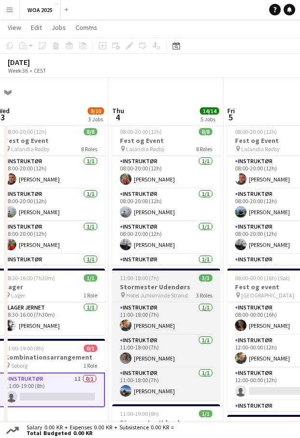
scroll to position [48, 0]
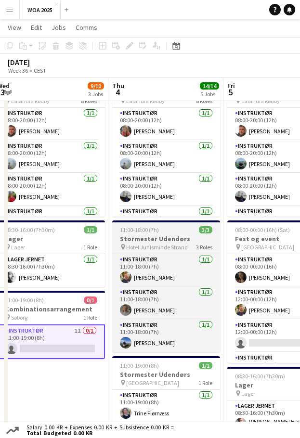
click at [161, 239] on h3 "Stormester Udendørs" at bounding box center [166, 239] width 108 height 9
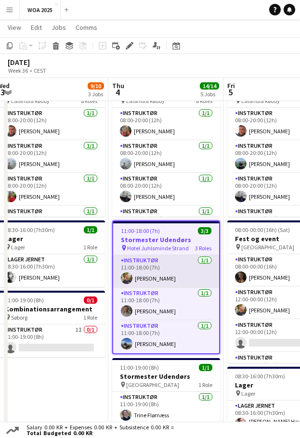
click at [153, 283] on app-card-role "Instruktør [DATE] 11:00-18:00 (7h) [PERSON_NAME]" at bounding box center [166, 271] width 106 height 33
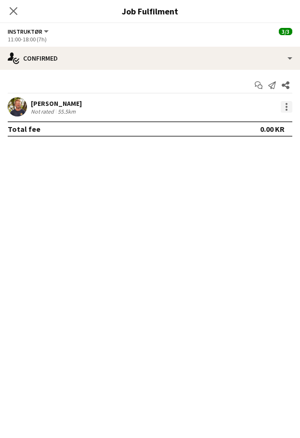
click at [284, 106] on div at bounding box center [287, 107] width 12 height 12
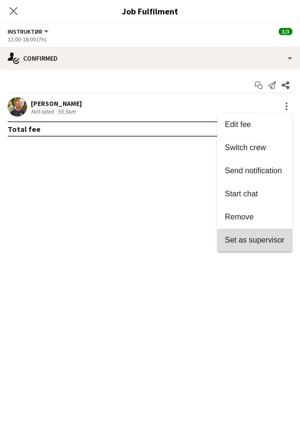
click at [247, 241] on span "Set as supervisor" at bounding box center [255, 240] width 60 height 8
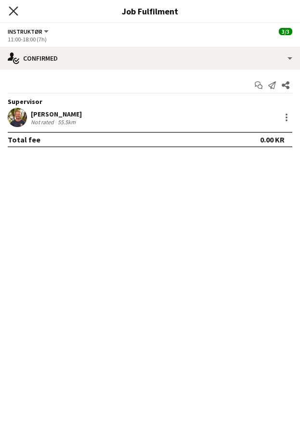
click at [13, 13] on icon "Close pop-in" at bounding box center [13, 10] width 9 height 9
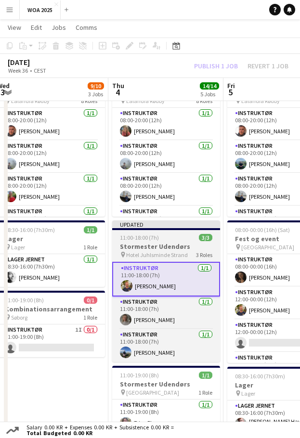
click at [169, 249] on h3 "Stormester Udendørs" at bounding box center [166, 246] width 108 height 9
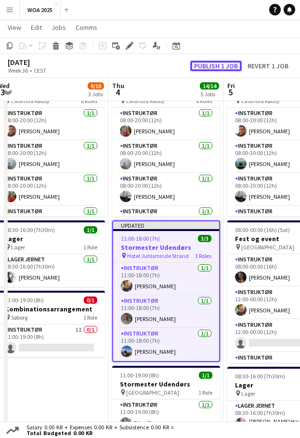
click at [219, 66] on button "Publish 1 job" at bounding box center [216, 66] width 52 height 11
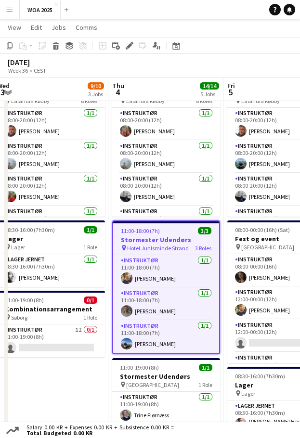
click at [171, 240] on h3 "Stormester Udendørs" at bounding box center [166, 239] width 106 height 9
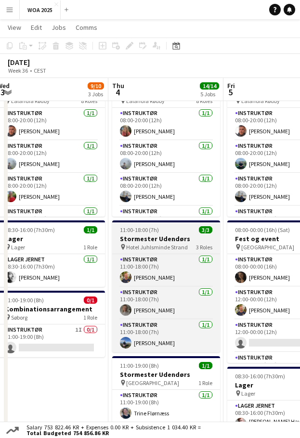
click at [169, 247] on span "Hotel Juhlsminde Strand" at bounding box center [157, 247] width 62 height 7
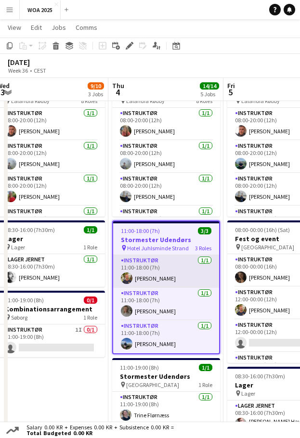
click at [166, 274] on app-card-role "Instruktør [DATE] 11:00-18:00 (7h) [PERSON_NAME]" at bounding box center [166, 271] width 106 height 33
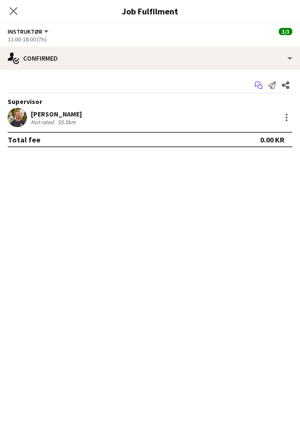
click at [262, 84] on app-icon "Start chat" at bounding box center [258, 84] width 13 height 13
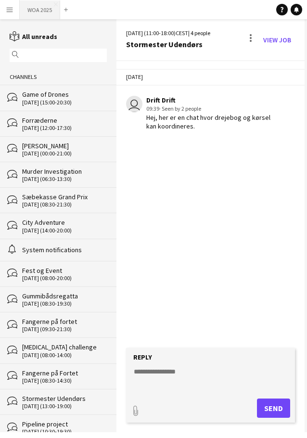
click at [32, 13] on button "WOA 2025 Close" at bounding box center [40, 9] width 40 height 19
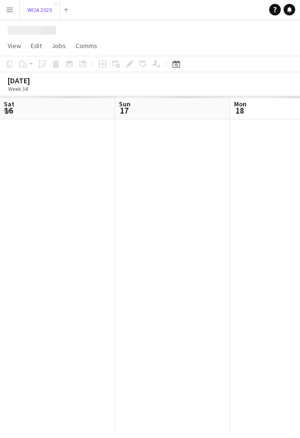
scroll to position [0, 230]
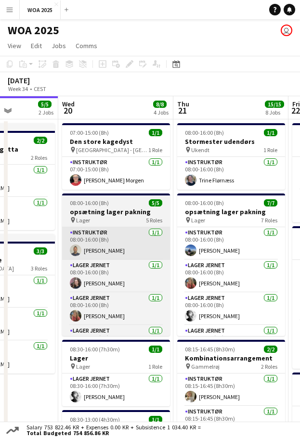
drag, startPoint x: 235, startPoint y: 258, endPoint x: 77, endPoint y: 258, distance: 158.4
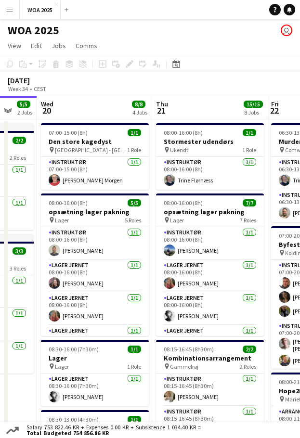
drag, startPoint x: 210, startPoint y: 242, endPoint x: 32, endPoint y: 258, distance: 179.3
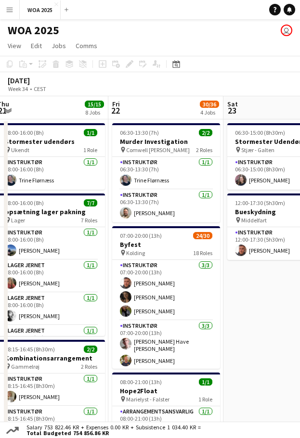
drag, startPoint x: 144, startPoint y: 245, endPoint x: 78, endPoint y: 254, distance: 67.1
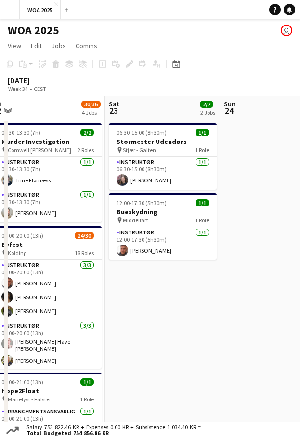
drag, startPoint x: 169, startPoint y: 241, endPoint x: 94, endPoint y: 261, distance: 77.5
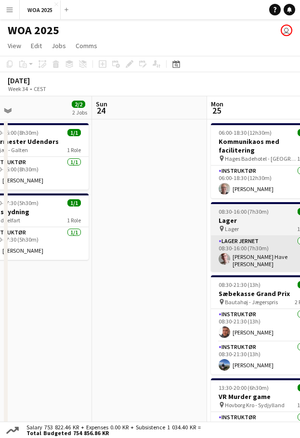
drag, startPoint x: 0, startPoint y: 278, endPoint x: 129, endPoint y: 253, distance: 131.5
click at [0, 282] on html "Menu Boards Boards Boards All jobs Status Workforce Workforce My Workforce Recr…" at bounding box center [150, 420] width 300 height 840
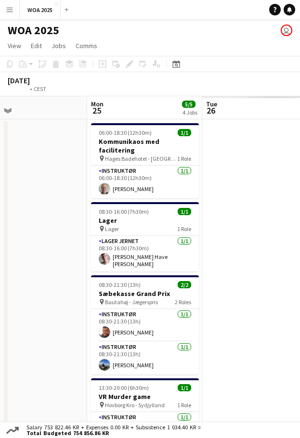
click at [0, 277] on html "Menu Boards Boards Boards All jobs Status Workforce Workforce My Workforce Recr…" at bounding box center [150, 420] width 300 height 840
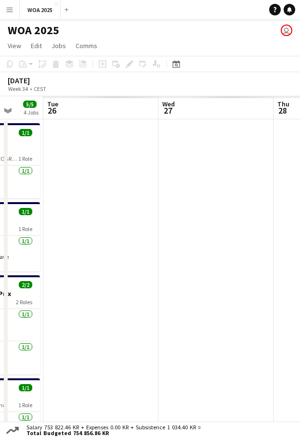
drag, startPoint x: 161, startPoint y: 240, endPoint x: 11, endPoint y: 266, distance: 152.1
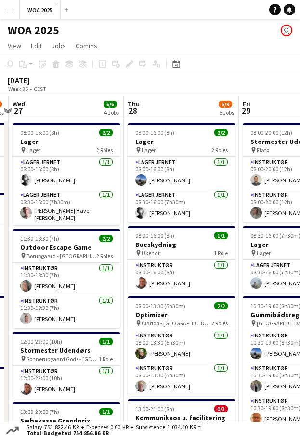
drag, startPoint x: 50, startPoint y: 254, endPoint x: 31, endPoint y: 258, distance: 19.2
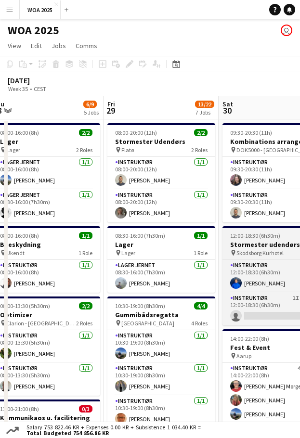
drag, startPoint x: 78, startPoint y: 245, endPoint x: 154, endPoint y: 231, distance: 77.4
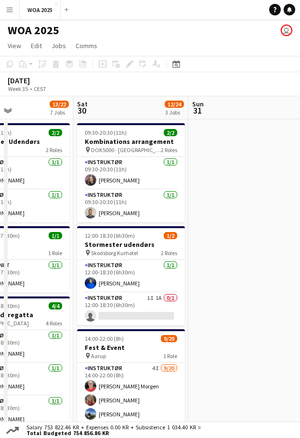
drag, startPoint x: 32, startPoint y: 256, endPoint x: -8, endPoint y: 257, distance: 40.0
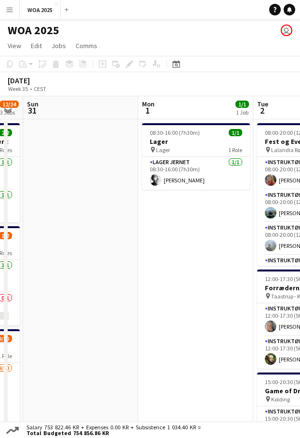
drag, startPoint x: 142, startPoint y: 231, endPoint x: 120, endPoint y: 231, distance: 21.2
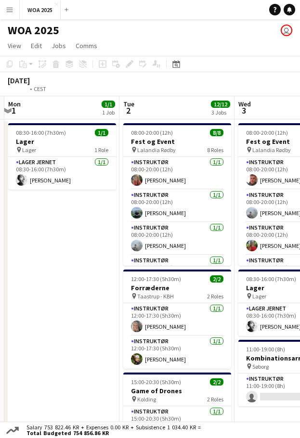
drag, startPoint x: 130, startPoint y: 231, endPoint x: -30, endPoint y: 252, distance: 161.2
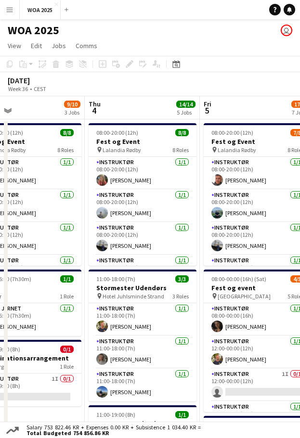
drag, startPoint x: 148, startPoint y: 244, endPoint x: 57, endPoint y: 250, distance: 91.2
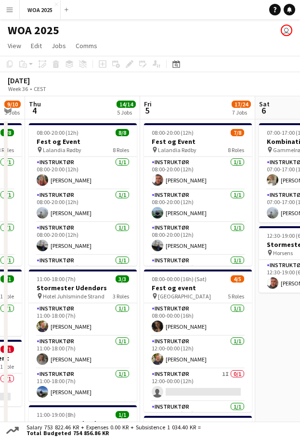
scroll to position [0, 400]
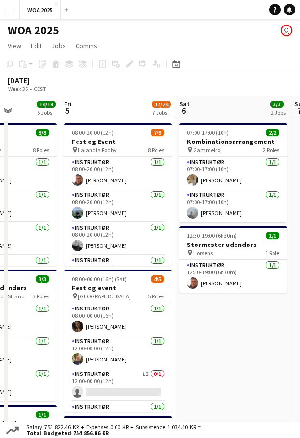
drag, startPoint x: 140, startPoint y: 252, endPoint x: -23, endPoint y: 255, distance: 162.8
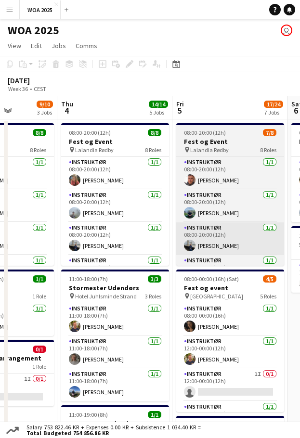
drag, startPoint x: 111, startPoint y: 267, endPoint x: 185, endPoint y: 253, distance: 75.5
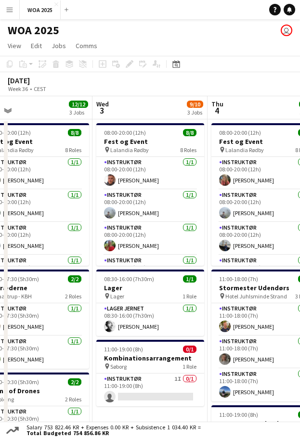
scroll to position [0, 233]
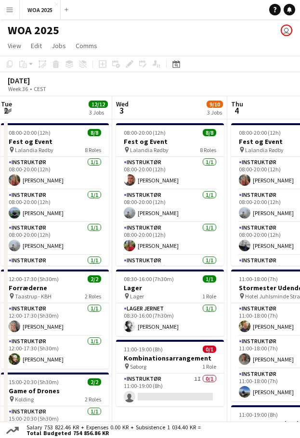
drag, startPoint x: 49, startPoint y: 237, endPoint x: 215, endPoint y: 216, distance: 167.4
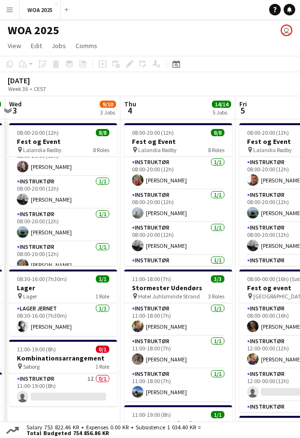
scroll to position [0, 348]
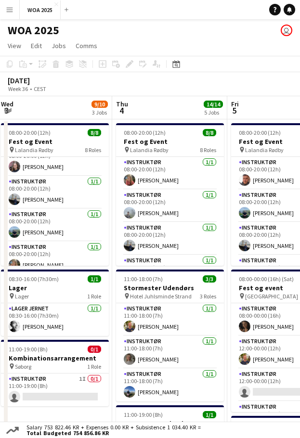
drag, startPoint x: 122, startPoint y: 289, endPoint x: 87, endPoint y: 289, distance: 35.2
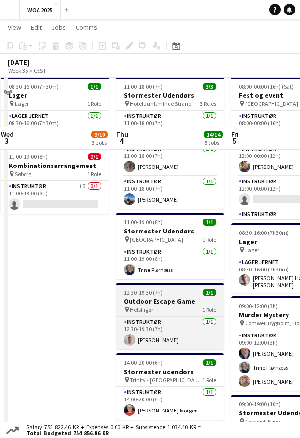
scroll to position [241, 0]
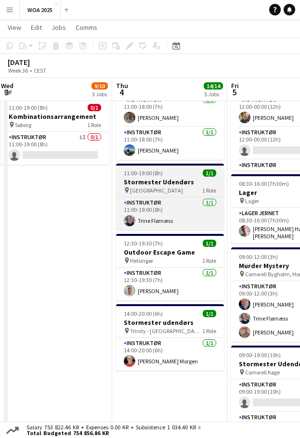
click at [165, 184] on h3 "Stormester Udendørs" at bounding box center [170, 182] width 108 height 9
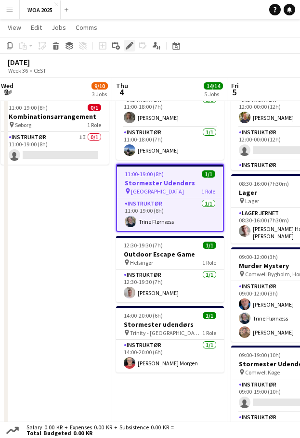
click at [126, 44] on icon "Edit" at bounding box center [130, 46] width 8 height 8
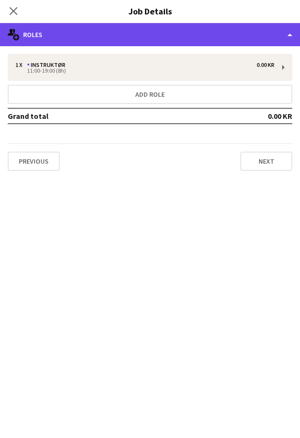
click at [43, 31] on div "multiple-users-add Roles" at bounding box center [150, 34] width 300 height 23
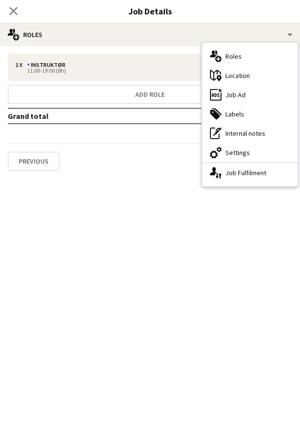
click at [233, 95] on div "ads-window Job Ad" at bounding box center [249, 94] width 95 height 19
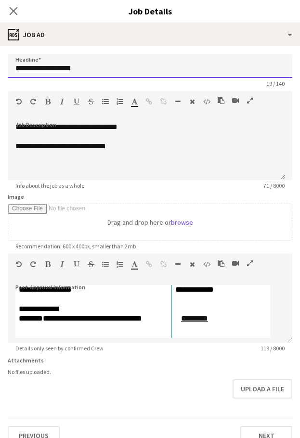
click at [70, 70] on input "**********" at bounding box center [150, 66] width 285 height 24
type input "**********"
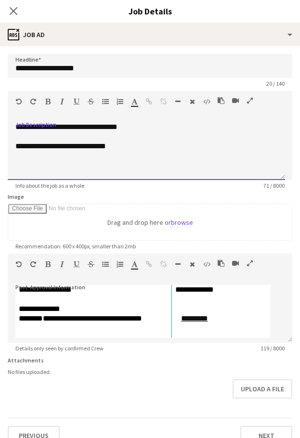
click at [108, 125] on p "**********" at bounding box center [146, 127] width 262 height 10
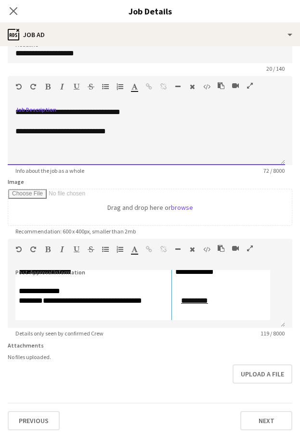
scroll to position [433, 0]
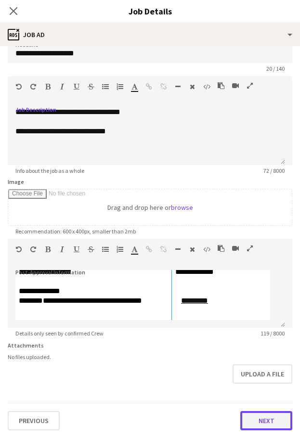
click at [255, 413] on button "Next" at bounding box center [266, 420] width 52 height 19
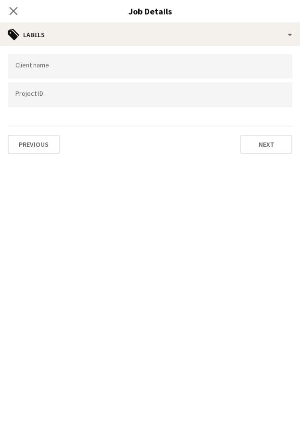
scroll to position [0, 0]
click at [256, 150] on button "Next" at bounding box center [266, 144] width 52 height 19
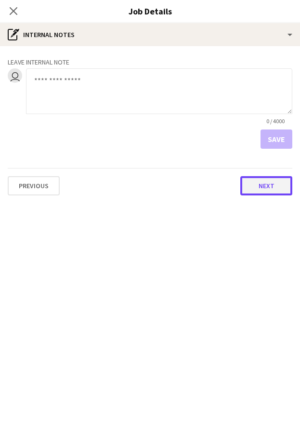
click at [262, 185] on button "Next" at bounding box center [266, 185] width 52 height 19
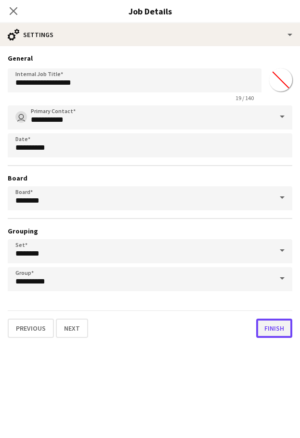
click at [281, 330] on button "Finish" at bounding box center [274, 328] width 36 height 19
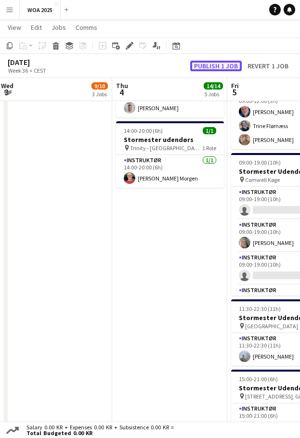
click at [212, 62] on button "Publish 1 job" at bounding box center [216, 66] width 52 height 11
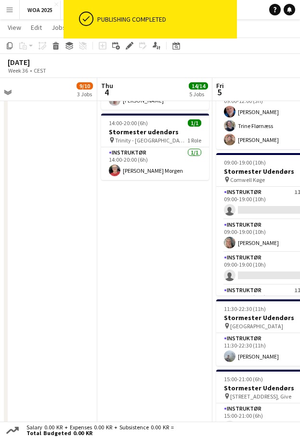
drag, startPoint x: 204, startPoint y: 250, endPoint x: 190, endPoint y: 269, distance: 23.0
click at [190, 269] on app-calendar-viewport "Mon 1 1/1 1 Job Tue 2 12/12 3 Jobs Wed 3 9/10 3 Jobs Thu 4 14/14 5 Jobs Fri 5 1…" at bounding box center [150, 32] width 300 height 856
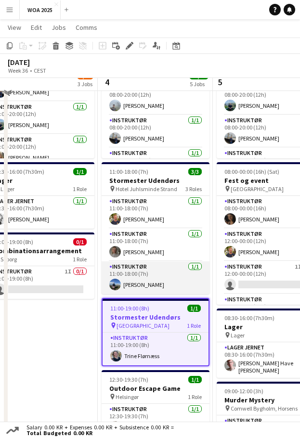
scroll to position [96, 0]
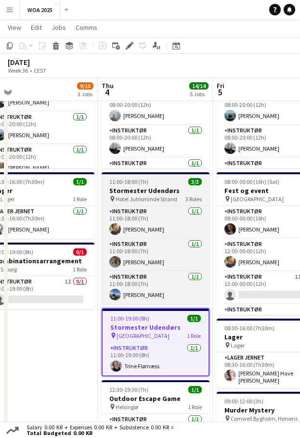
click at [140, 193] on h3 "Stormester Udendørs" at bounding box center [156, 190] width 108 height 9
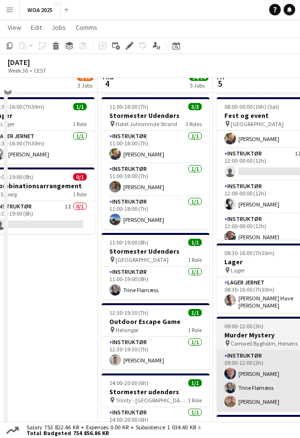
scroll to position [241, 0]
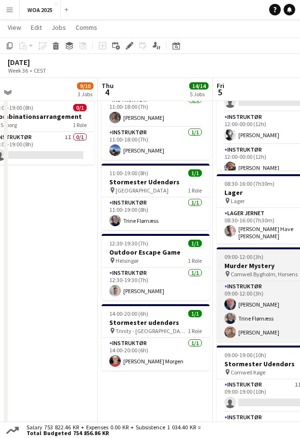
click at [260, 266] on h3 "Murder Mystery" at bounding box center [271, 265] width 108 height 9
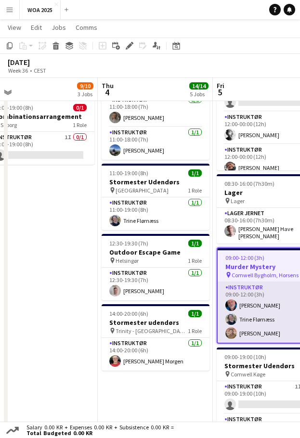
click at [256, 299] on app-card-role "Instruktør [DATE] 09:00-12:00 (3h) [PERSON_NAME] [PERSON_NAME] [PERSON_NAME]" at bounding box center [271, 312] width 106 height 61
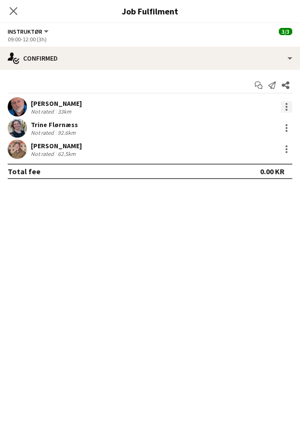
click at [281, 107] on div at bounding box center [287, 107] width 12 height 12
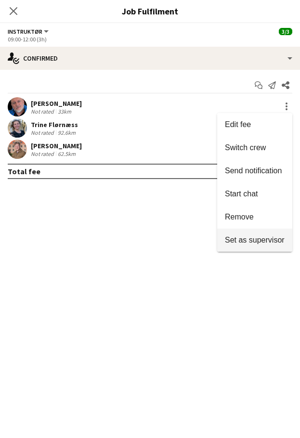
click at [242, 246] on button "Set as supervisor" at bounding box center [254, 240] width 75 height 23
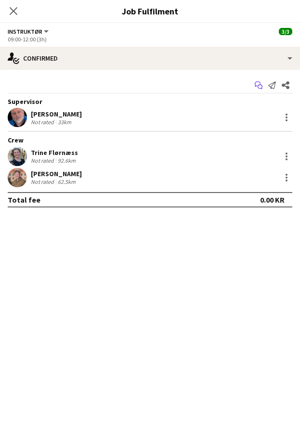
click at [261, 83] on icon "Start chat" at bounding box center [259, 85] width 8 height 8
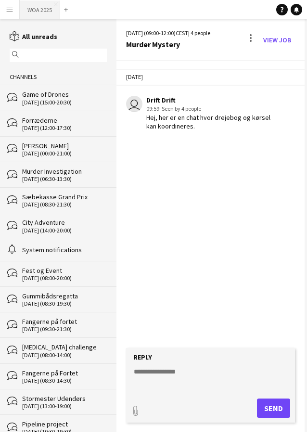
click at [31, 4] on button "WOA 2025 Close" at bounding box center [40, 9] width 40 height 19
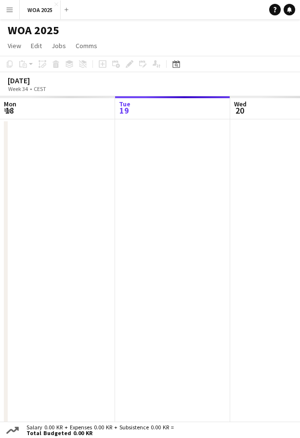
click at [7, 195] on div "Sat 16 Sun 17 Mon 18 Tue 19 Wed 20 Thu 21 Fri 22 Sat 23" at bounding box center [150, 264] width 300 height 336
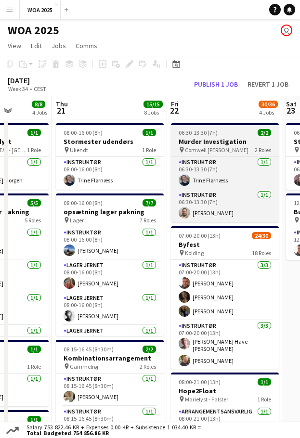
drag, startPoint x: 170, startPoint y: 190, endPoint x: 177, endPoint y: 156, distance: 34.9
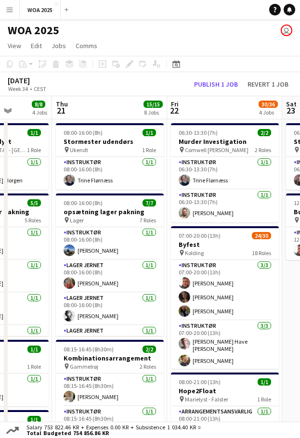
scroll to position [0, 409]
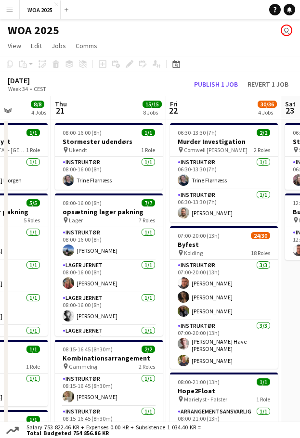
drag, startPoint x: 223, startPoint y: 78, endPoint x: 223, endPoint y: 100, distance: 22.2
click at [223, 78] on div "[DATE] Week 34 • CEST Publish 1 job Revert 1 job" at bounding box center [150, 84] width 300 height 24
click at [222, 85] on button "Publish 1 job" at bounding box center [216, 84] width 52 height 11
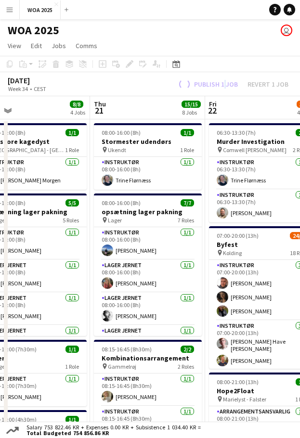
drag, startPoint x: 135, startPoint y: 274, endPoint x: 130, endPoint y: 281, distance: 9.0
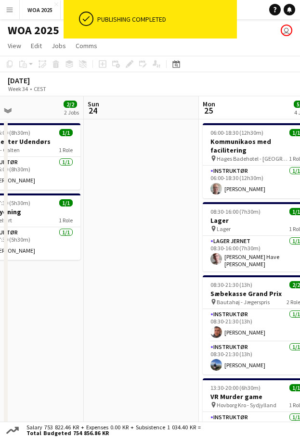
drag, startPoint x: 88, startPoint y: 284, endPoint x: 186, endPoint y: 268, distance: 100.1
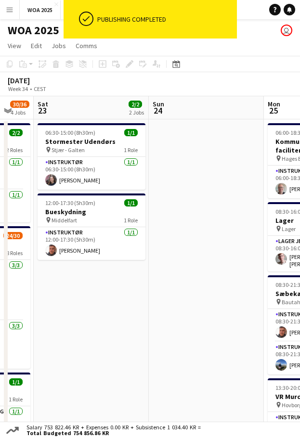
drag, startPoint x: 159, startPoint y: 263, endPoint x: 180, endPoint y: 264, distance: 20.7
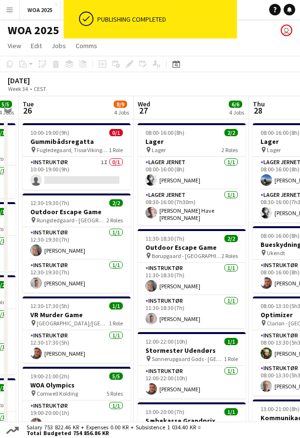
drag, startPoint x: 174, startPoint y: 267, endPoint x: 72, endPoint y: 278, distance: 102.7
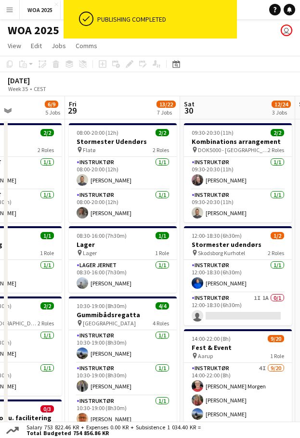
drag, startPoint x: 164, startPoint y: 255, endPoint x: 115, endPoint y: 255, distance: 49.1
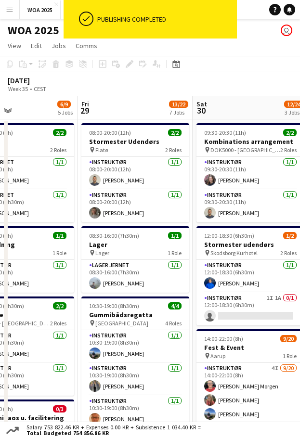
drag, startPoint x: 213, startPoint y: 254, endPoint x: 20, endPoint y: 258, distance: 193.1
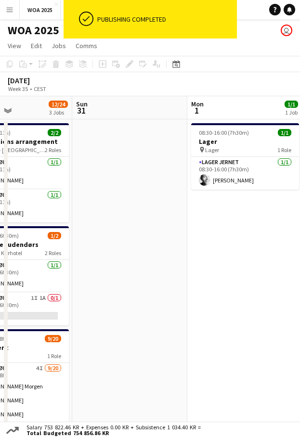
drag, startPoint x: 184, startPoint y: 243, endPoint x: 78, endPoint y: 256, distance: 107.6
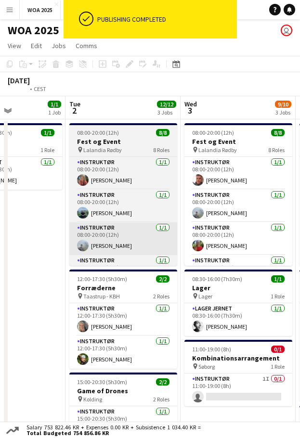
drag, startPoint x: 90, startPoint y: 251, endPoint x: 133, endPoint y: 253, distance: 43.4
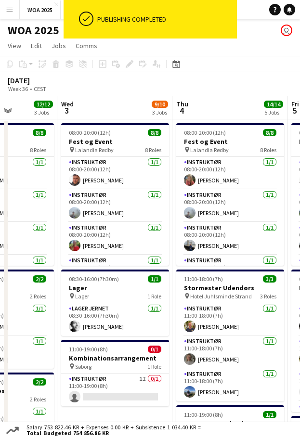
drag, startPoint x: 150, startPoint y: 253, endPoint x: 63, endPoint y: 253, distance: 86.7
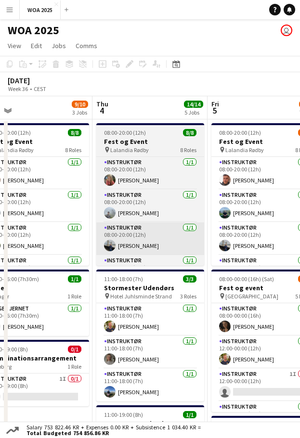
drag, startPoint x: 98, startPoint y: 253, endPoint x: 124, endPoint y: 253, distance: 26.0
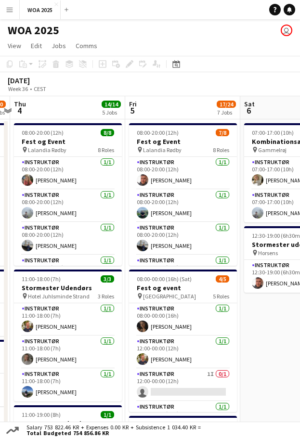
drag, startPoint x: 141, startPoint y: 254, endPoint x: 94, endPoint y: 254, distance: 47.2
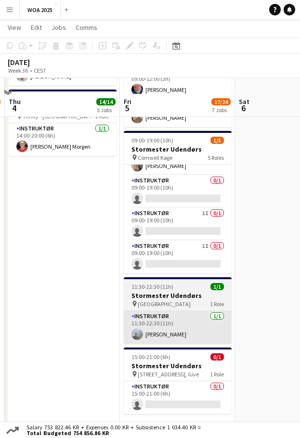
scroll to position [472, 0]
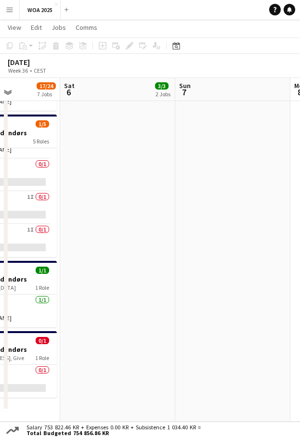
drag, startPoint x: 232, startPoint y: 224, endPoint x: 131, endPoint y: 247, distance: 102.8
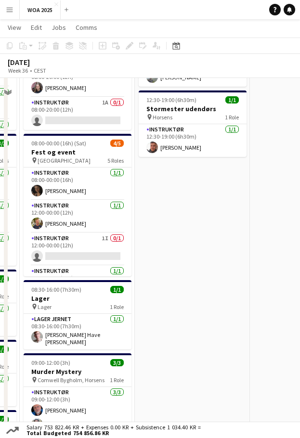
scroll to position [0, 0]
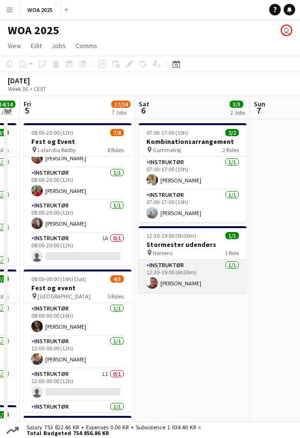
click at [189, 274] on app-card-role "Instruktør [DATE] 12:30-19:00 (6h30m) [PERSON_NAME]" at bounding box center [193, 276] width 108 height 33
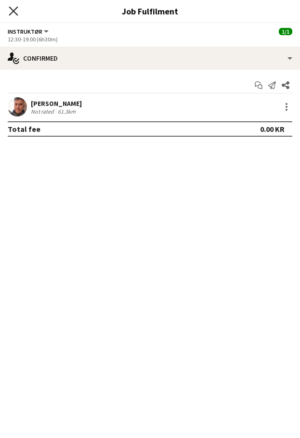
click at [15, 10] on icon "Close pop-in" at bounding box center [13, 10] width 9 height 9
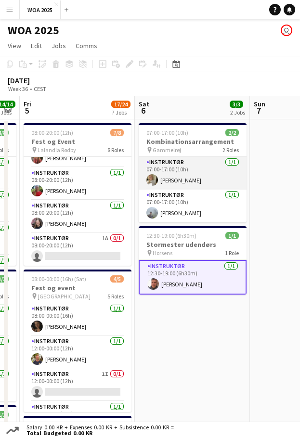
click at [192, 173] on app-card-role "Instruktør [DATE] 07:00-17:00 (10h) [PERSON_NAME]" at bounding box center [193, 173] width 108 height 33
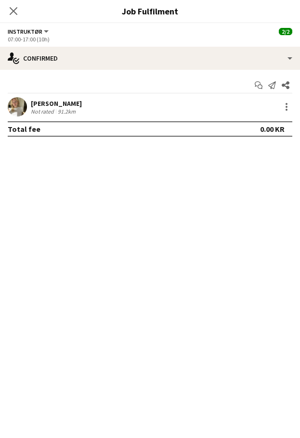
click at [279, 106] on div "[PERSON_NAME] Not rated 91.2km" at bounding box center [150, 106] width 300 height 19
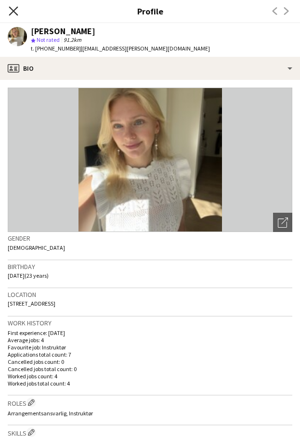
click at [12, 9] on icon "Close pop-in" at bounding box center [13, 10] width 9 height 9
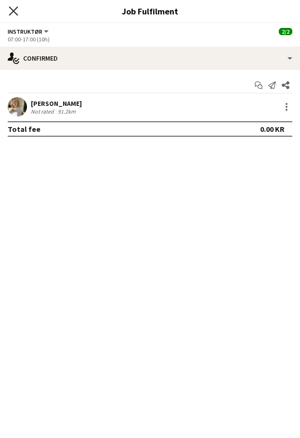
click at [12, 9] on icon at bounding box center [13, 10] width 9 height 9
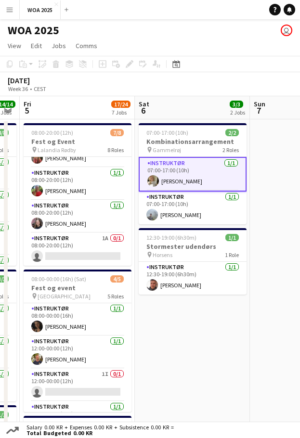
click at [216, 183] on app-card-role "Instruktør [DATE] 07:00-17:00 (10h) [PERSON_NAME]" at bounding box center [193, 174] width 108 height 35
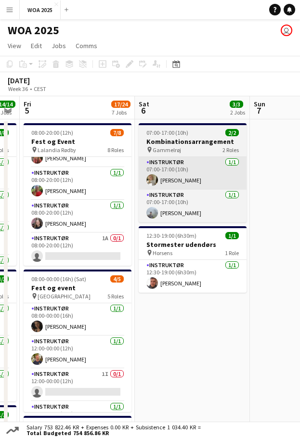
click at [229, 170] on app-card-role "Instruktør [DATE] 07:00-17:00 (10h) [PERSON_NAME]" at bounding box center [193, 173] width 108 height 33
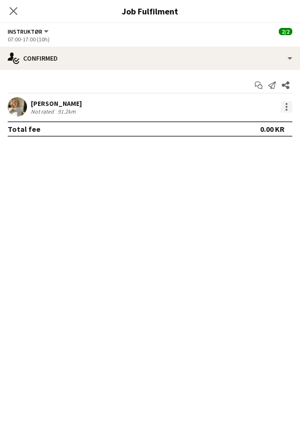
click at [285, 110] on div at bounding box center [287, 107] width 12 height 12
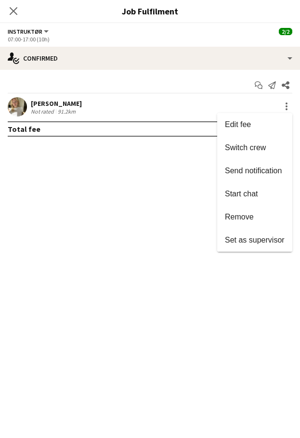
drag, startPoint x: 243, startPoint y: 238, endPoint x: 243, endPoint y: 217, distance: 20.7
click at [244, 238] on span "Set as supervisor" at bounding box center [255, 240] width 60 height 8
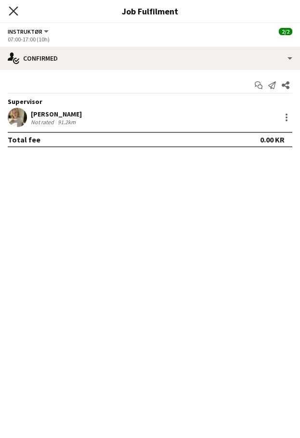
click at [15, 13] on icon at bounding box center [13, 10] width 9 height 9
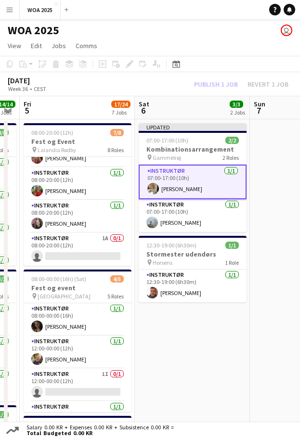
click at [224, 81] on div "Publish 1 job Revert 1 job" at bounding box center [241, 84] width 117 height 11
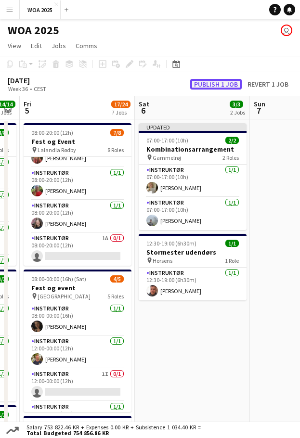
click at [221, 83] on button "Publish 1 job" at bounding box center [216, 84] width 52 height 11
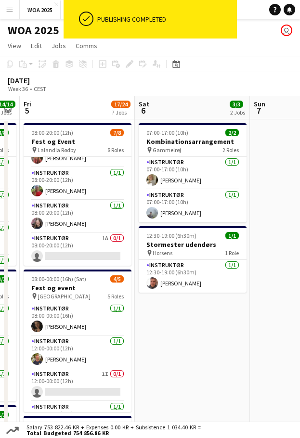
click at [196, 181] on app-card-role "Instruktør [DATE] 07:00-17:00 (10h) [PERSON_NAME]" at bounding box center [193, 173] width 108 height 33
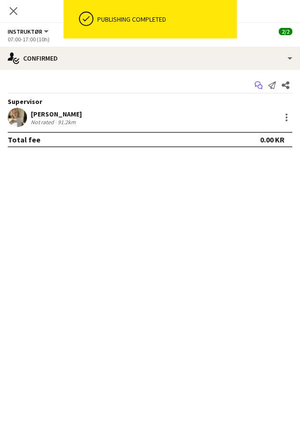
click at [256, 80] on app-icon "Start chat" at bounding box center [258, 84] width 13 height 13
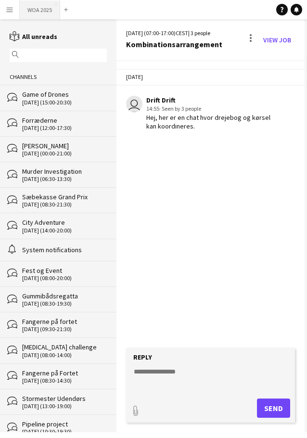
click at [31, 6] on button "WOA 2025 Close" at bounding box center [40, 9] width 40 height 19
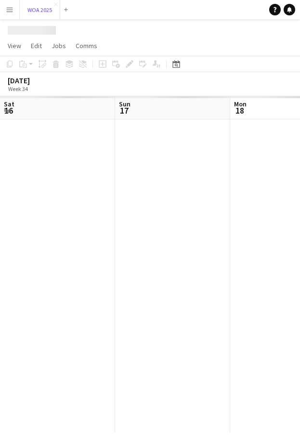
scroll to position [0, 230]
